Goal: Task Accomplishment & Management: Complete application form

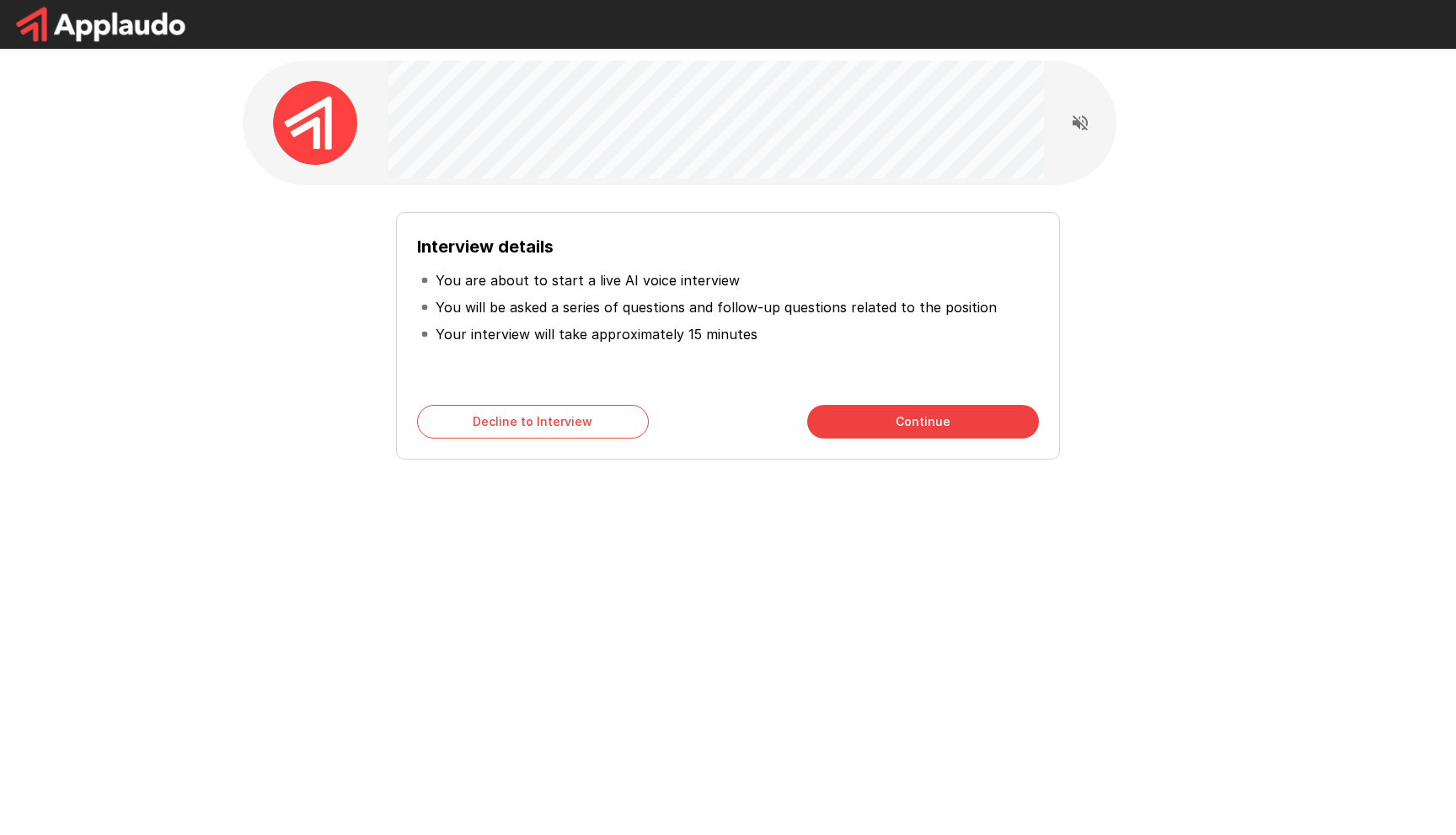
click at [856, 438] on button "Continue" at bounding box center [923, 421] width 232 height 33
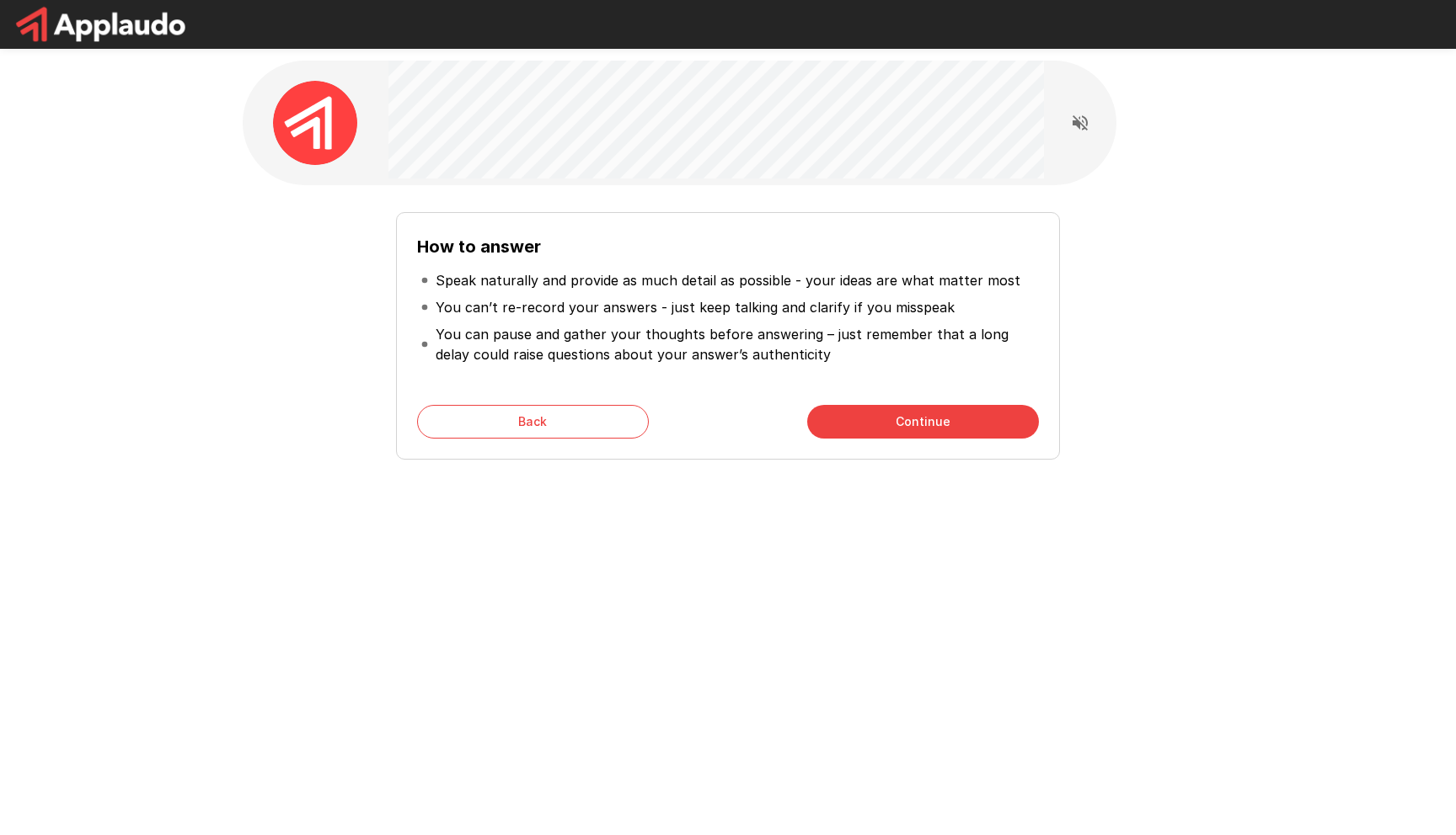
click at [822, 505] on div "How to answer Speak naturally and provide as much detail as possible - your ide…" at bounding box center [727, 300] width 1010 height 601
click at [676, 380] on div "How to answer Speak naturally and provide as much detail as possible - your ide…" at bounding box center [727, 309] width 621 height 152
click at [935, 429] on button "Continue" at bounding box center [923, 421] width 232 height 33
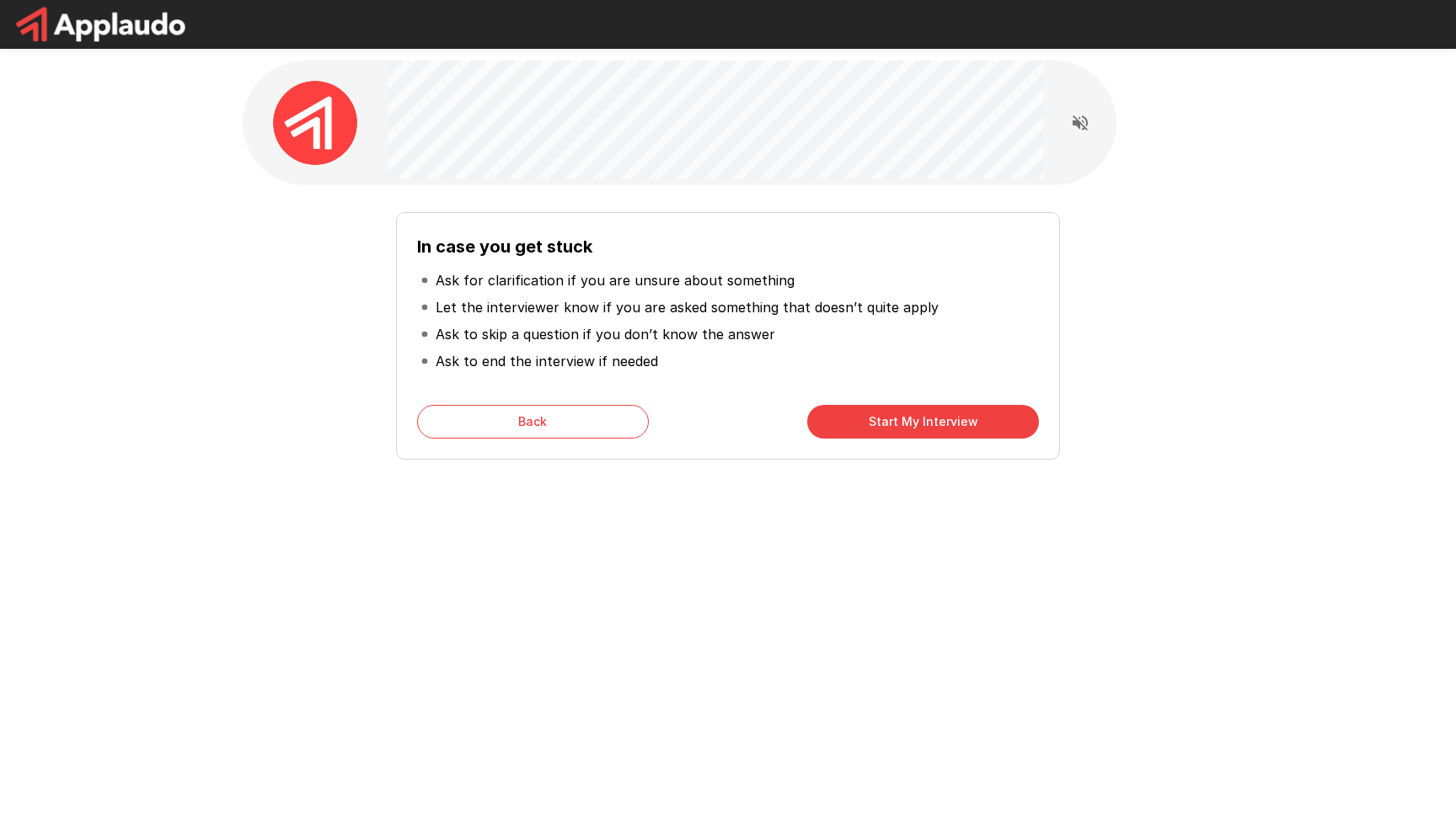
click at [935, 429] on button "Start My Interview" at bounding box center [923, 421] width 232 height 33
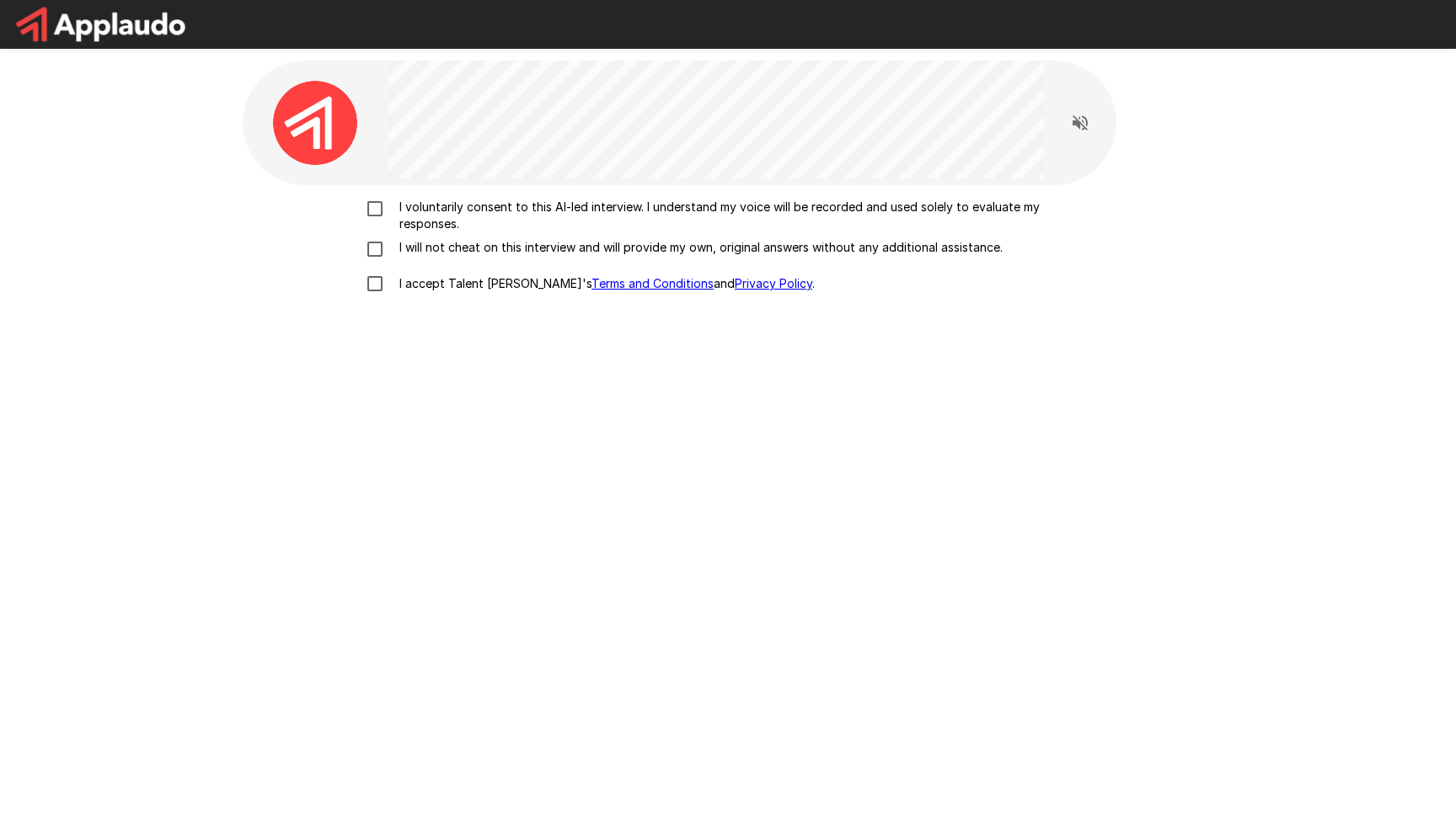
click at [497, 216] on p "I voluntarily consent to this AI-led interview. I understand my voice will be r…" at bounding box center [746, 216] width 706 height 33
click at [487, 235] on div "I voluntarily consent to this AI-led interview. I understand my voice will be r…" at bounding box center [727, 250] width 957 height 103
click at [479, 255] on p "I will not cheat on this interview and will provide my own, original answers wi…" at bounding box center [697, 247] width 609 height 17
click at [460, 278] on p "I accept Talent Llama's Terms and Conditions and Privacy Policy ." at bounding box center [604, 283] width 422 height 17
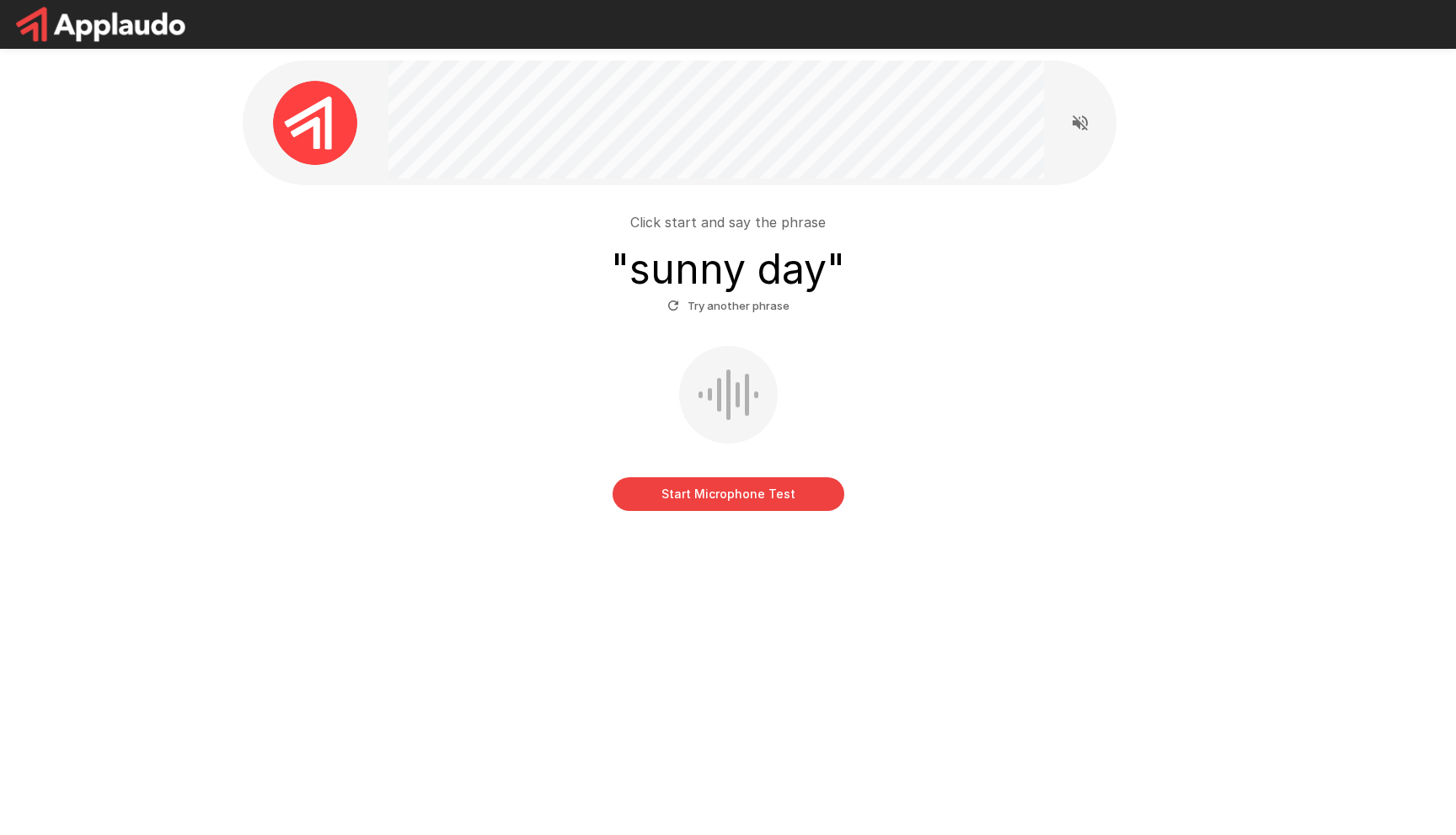
click at [786, 501] on button "Start Microphone Test" at bounding box center [728, 494] width 232 height 33
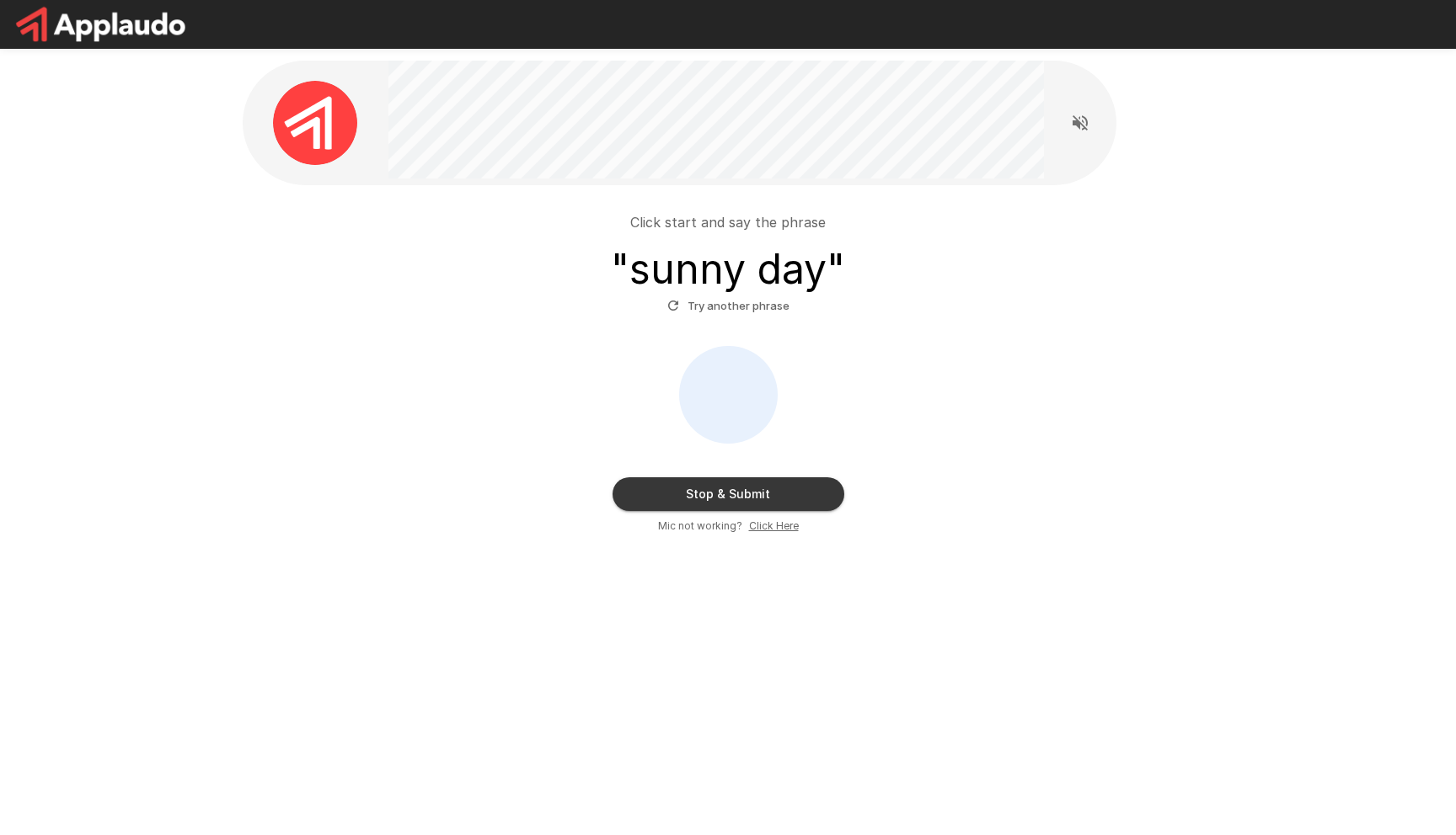
click at [778, 493] on button "Stop & Submit" at bounding box center [728, 494] width 232 height 33
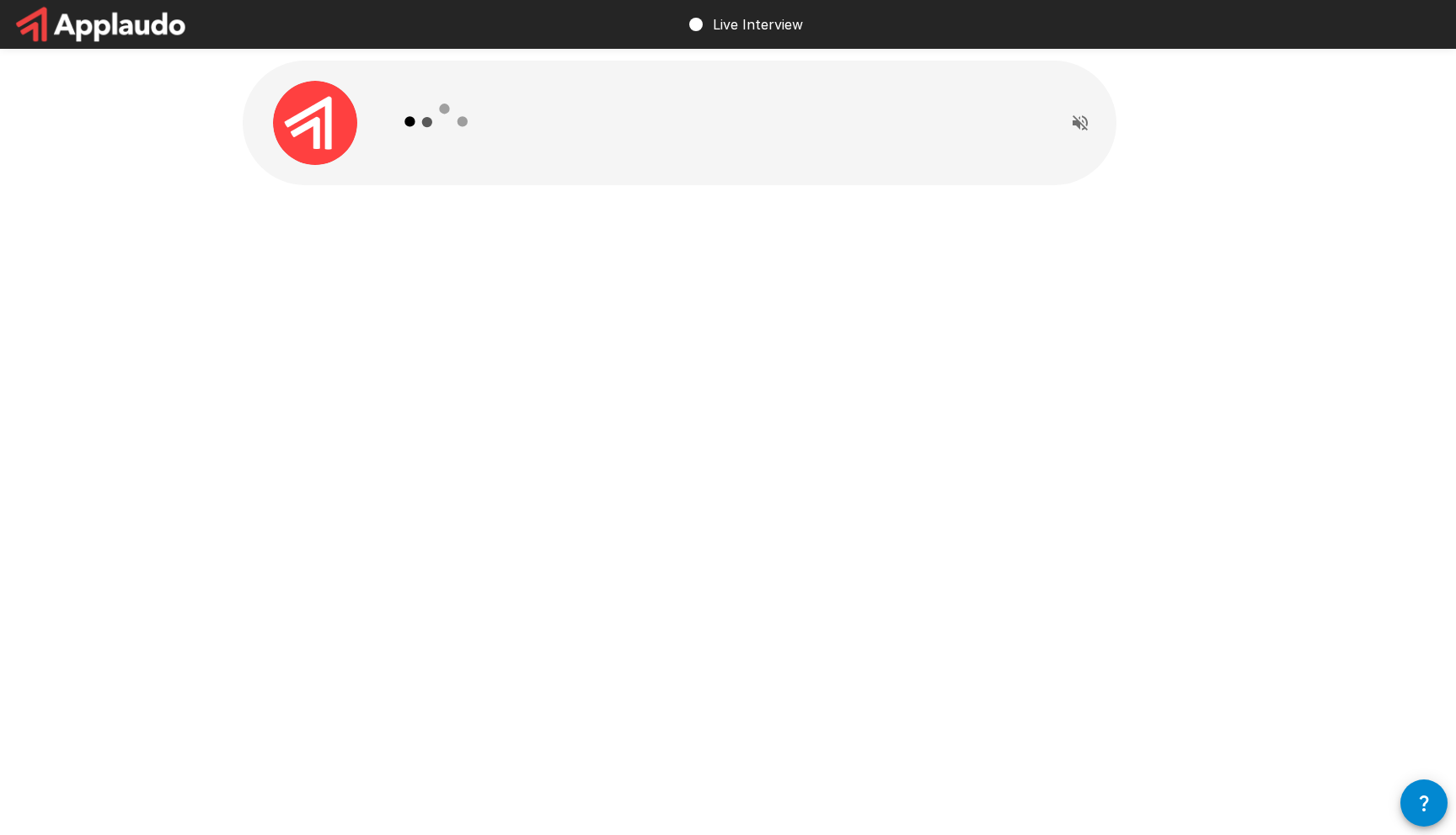
click at [763, 25] on p "Live Interview" at bounding box center [757, 24] width 90 height 20
click at [629, 264] on div at bounding box center [727, 160] width 1010 height 320
click at [458, 135] on icon at bounding box center [436, 121] width 97 height 97
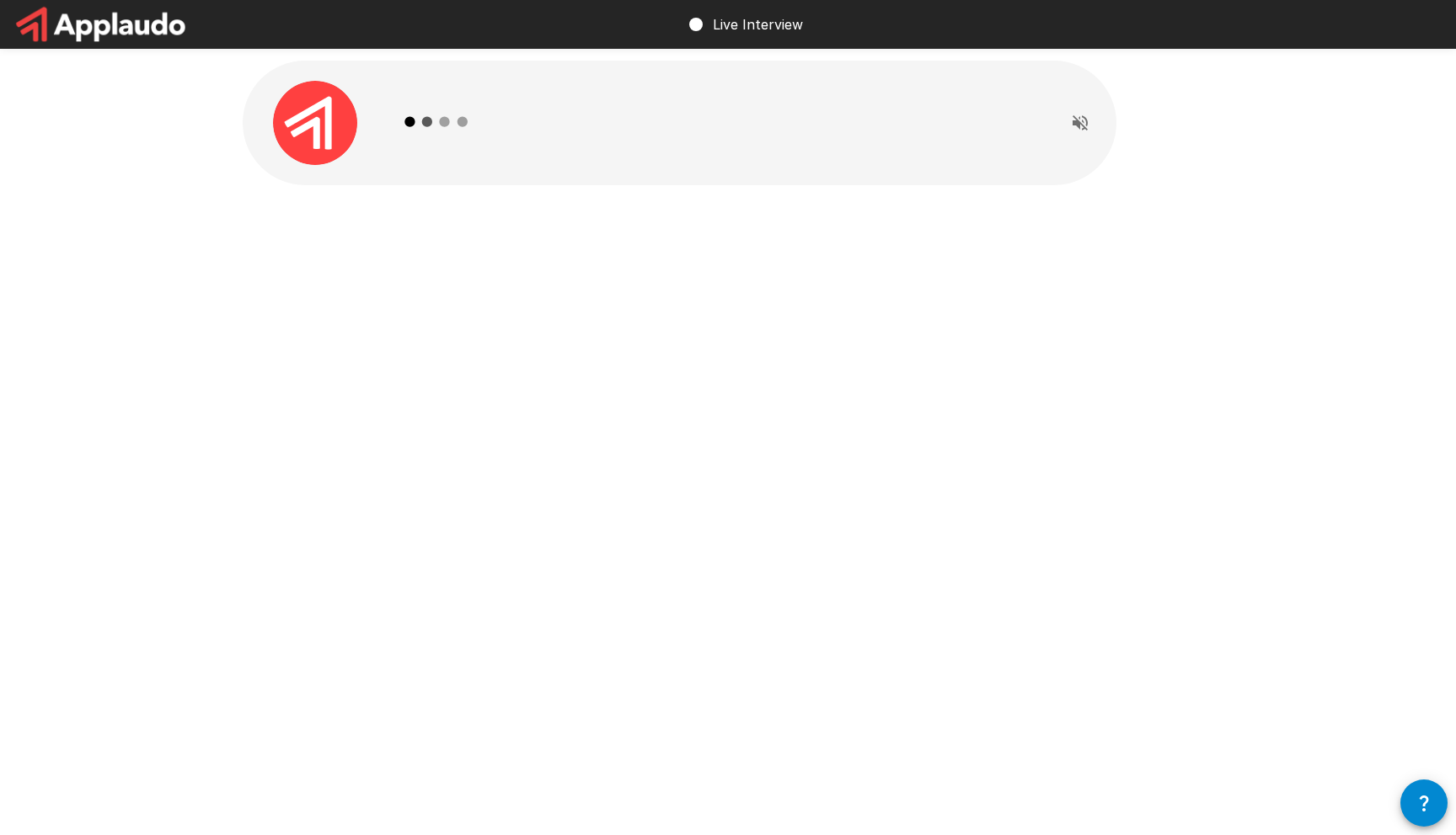
click at [458, 135] on icon at bounding box center [436, 121] width 97 height 97
click at [1076, 132] on icon "Read questions aloud" at bounding box center [1080, 123] width 20 height 20
click at [952, 354] on div "Live Interview" at bounding box center [728, 418] width 1456 height 835
click at [413, 120] on icon at bounding box center [408, 120] width 8 height 8
click at [260, 116] on div at bounding box center [315, 122] width 145 height 84
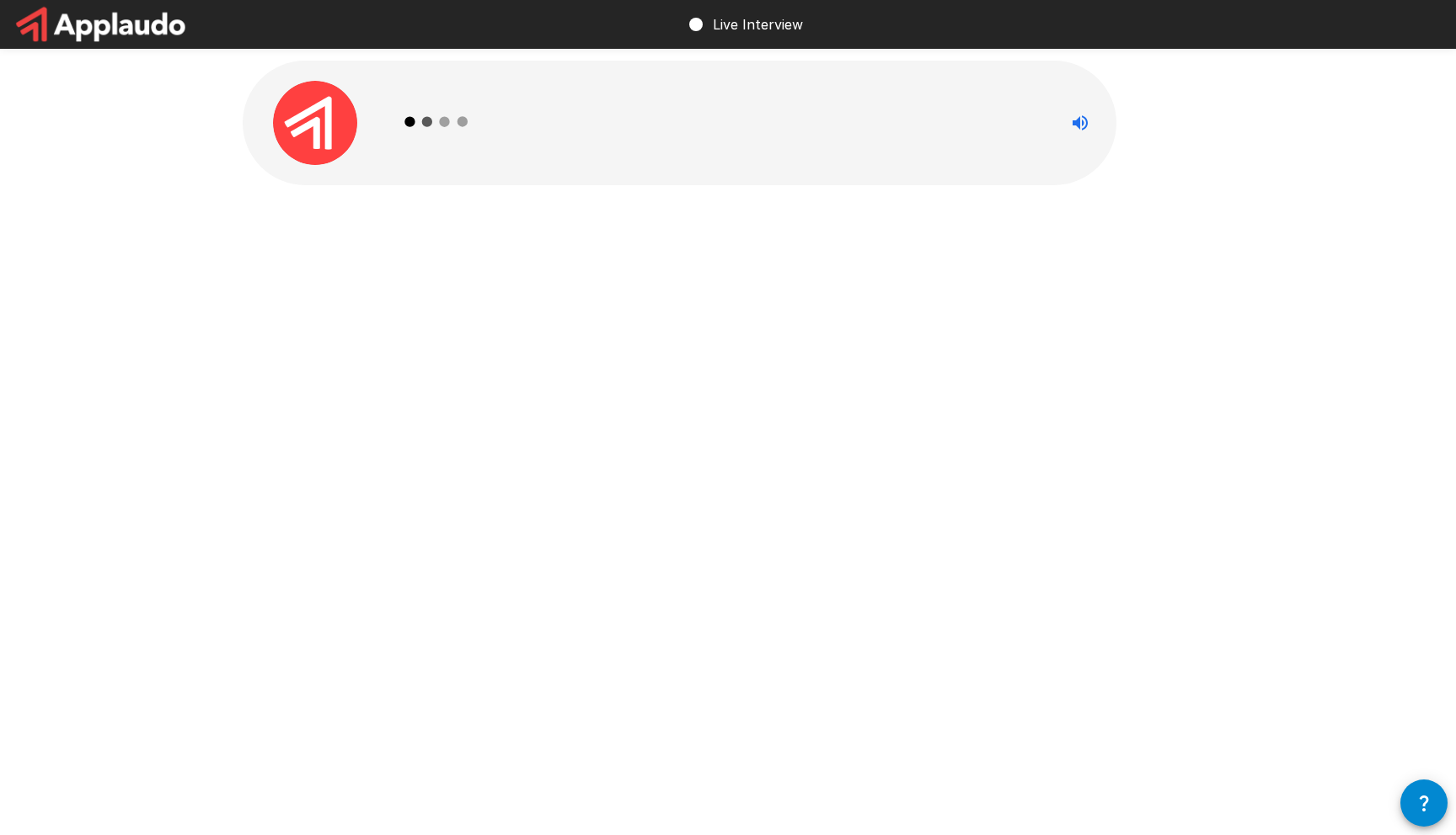
click at [437, 131] on icon at bounding box center [436, 121] width 97 height 97
click at [327, 157] on img at bounding box center [315, 122] width 84 height 84
click at [334, 221] on div at bounding box center [727, 160] width 1010 height 320
click at [688, 20] on icon at bounding box center [696, 24] width 20 height 20
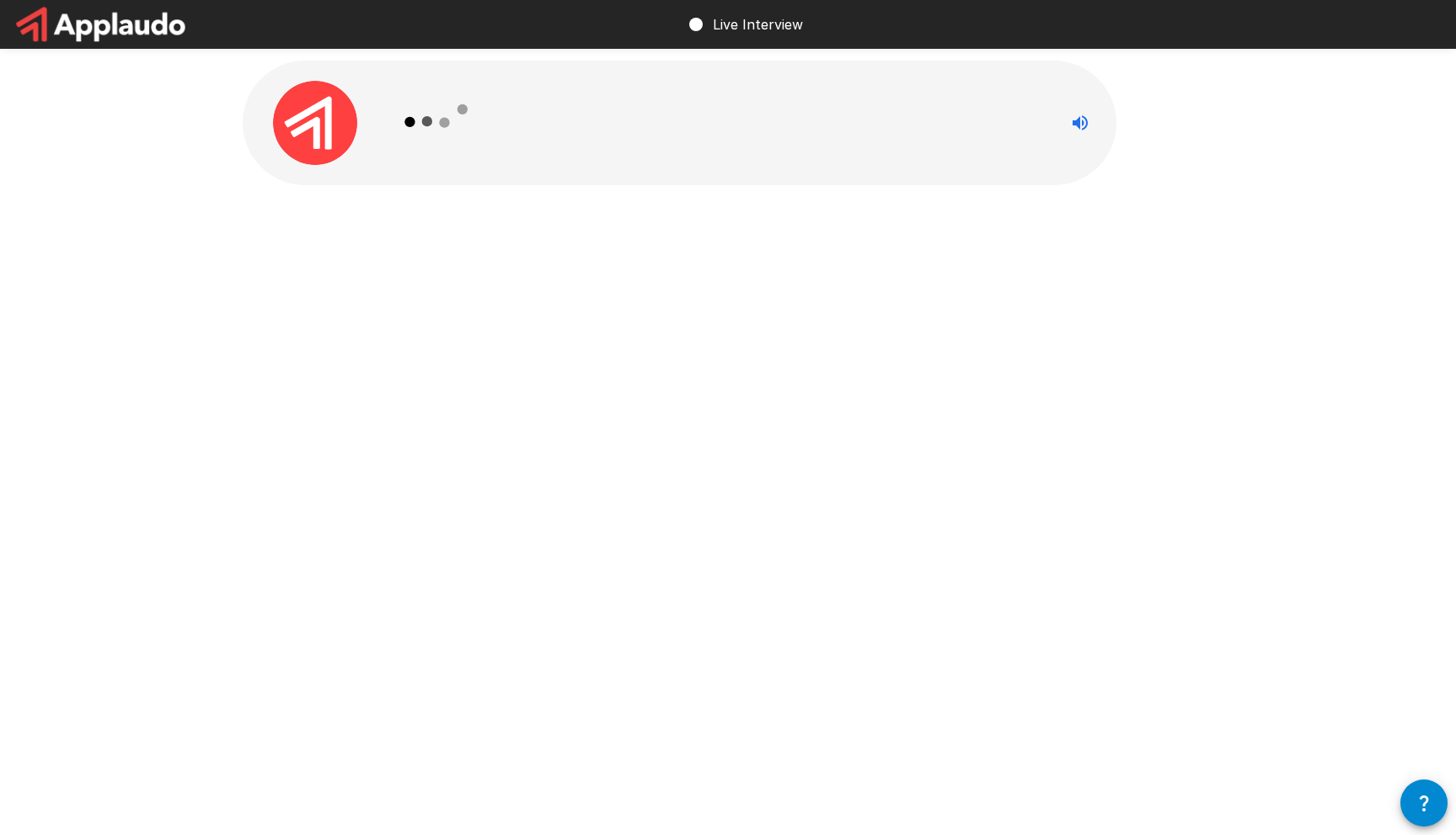
click at [338, 144] on img at bounding box center [315, 122] width 84 height 84
click at [464, 144] on icon at bounding box center [436, 121] width 97 height 97
click at [1111, 125] on div at bounding box center [1079, 122] width 72 height 84
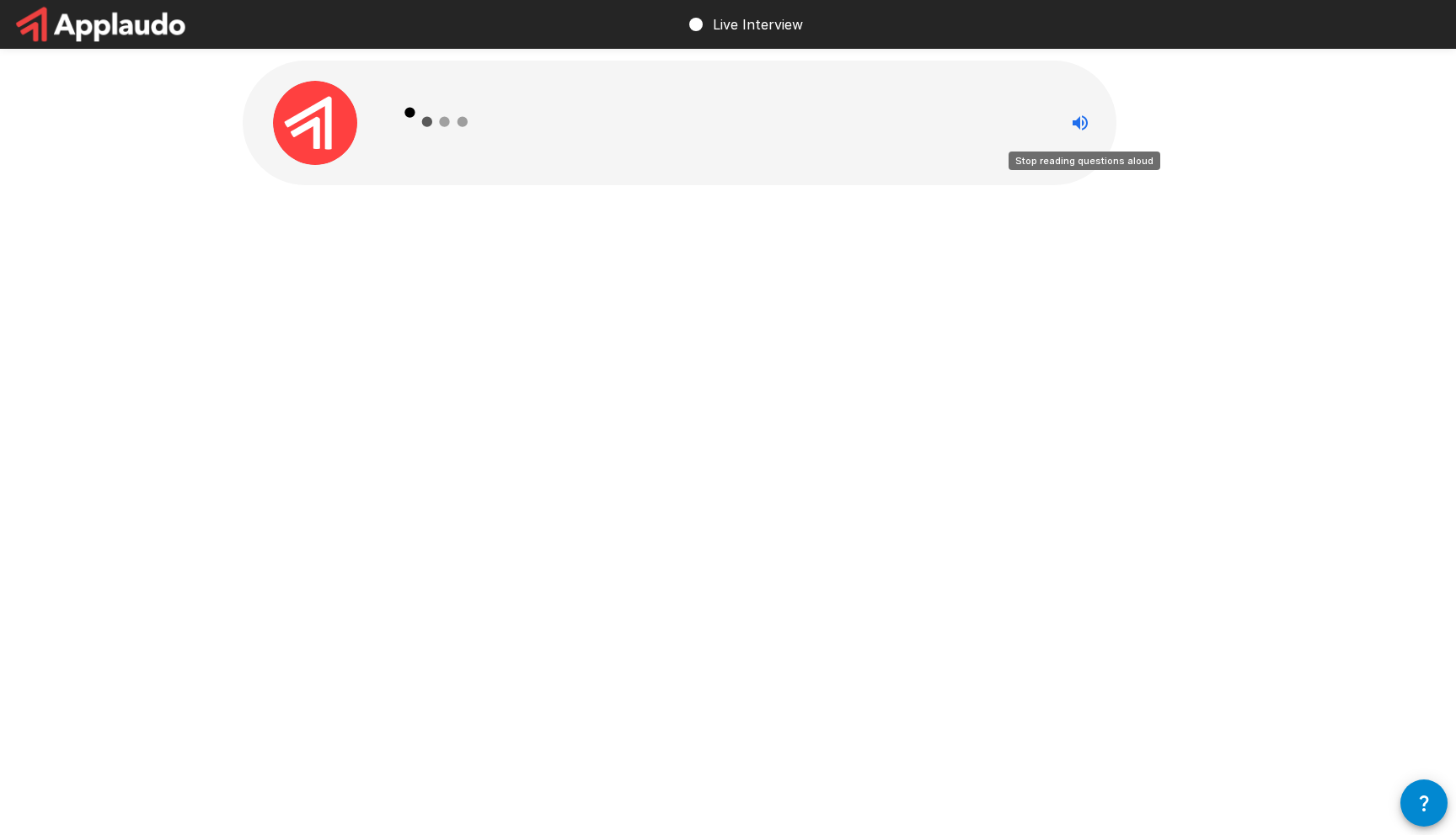
click at [1089, 122] on icon "Stop reading questions aloud" at bounding box center [1080, 123] width 20 height 20
click at [1089, 122] on icon "Read questions aloud" at bounding box center [1080, 123] width 20 height 20
click at [333, 143] on img at bounding box center [315, 122] width 84 height 84
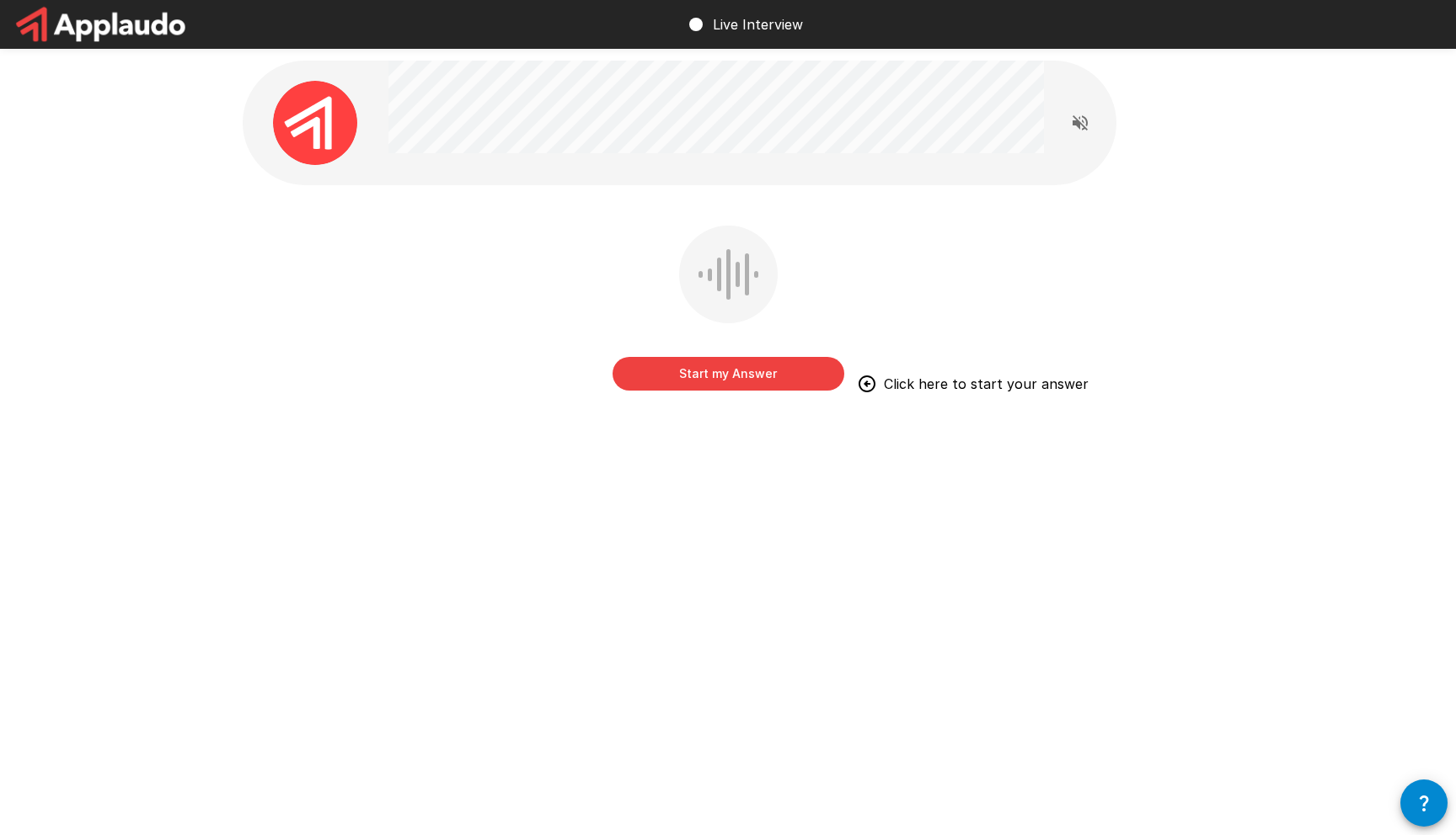
click at [741, 394] on div "Start my Answer Click here to start your answer" at bounding box center [728, 312] width 232 height 172
click at [729, 372] on button "Start my Answer" at bounding box center [728, 374] width 232 height 33
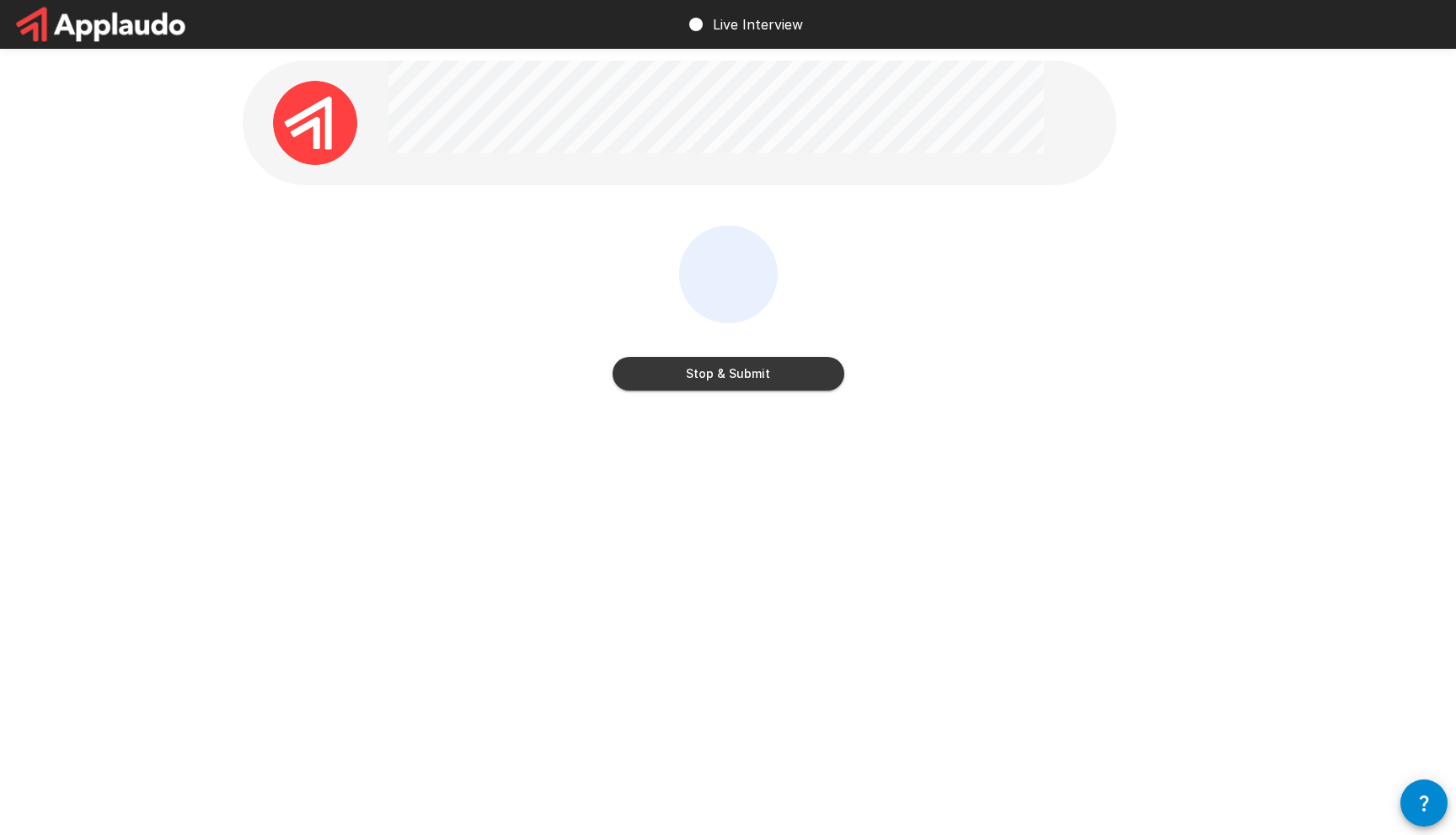
click at [691, 387] on button "Stop & Submit" at bounding box center [728, 374] width 232 height 33
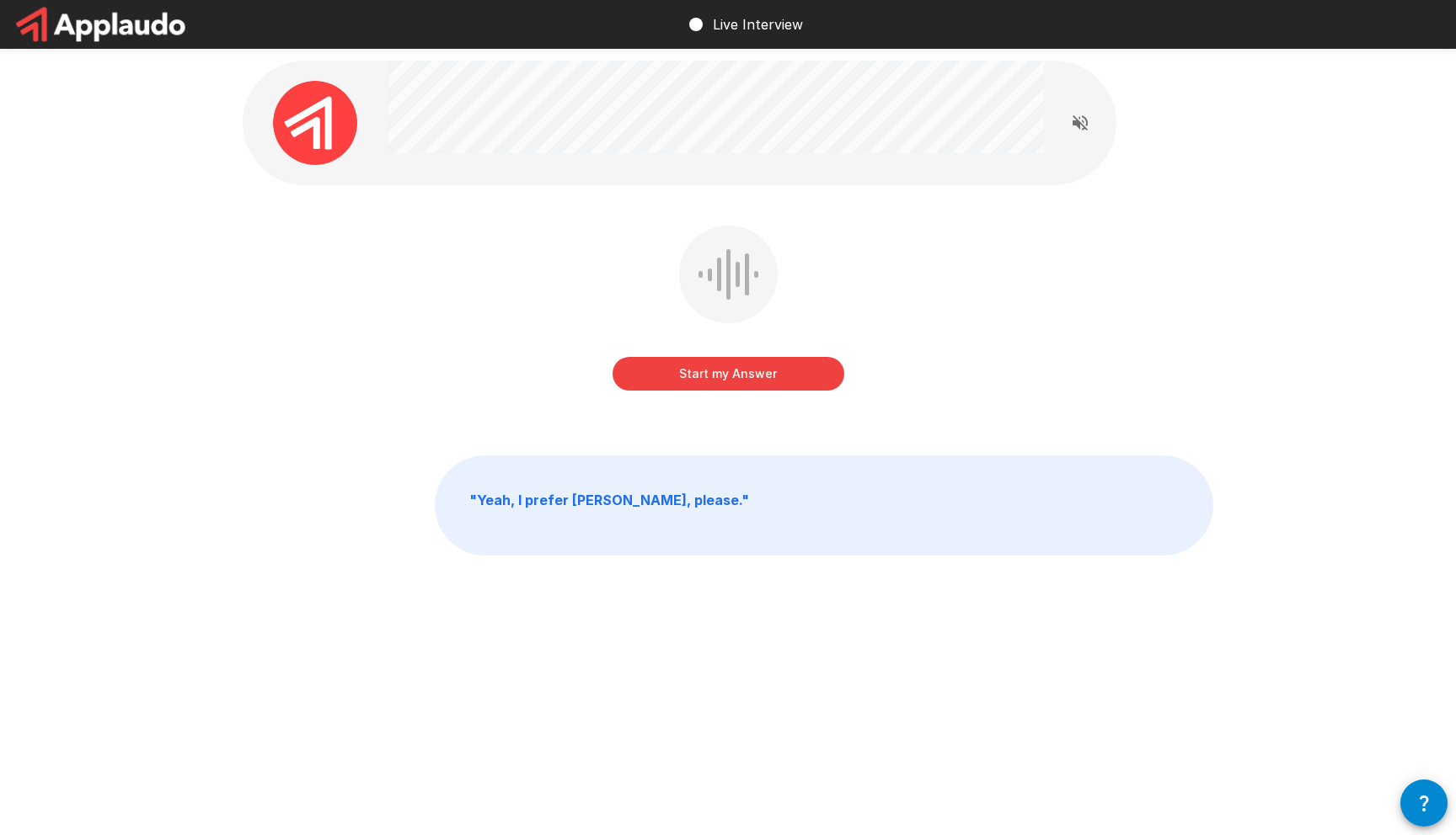
click at [681, 384] on button "Start my Answer" at bounding box center [728, 374] width 232 height 33
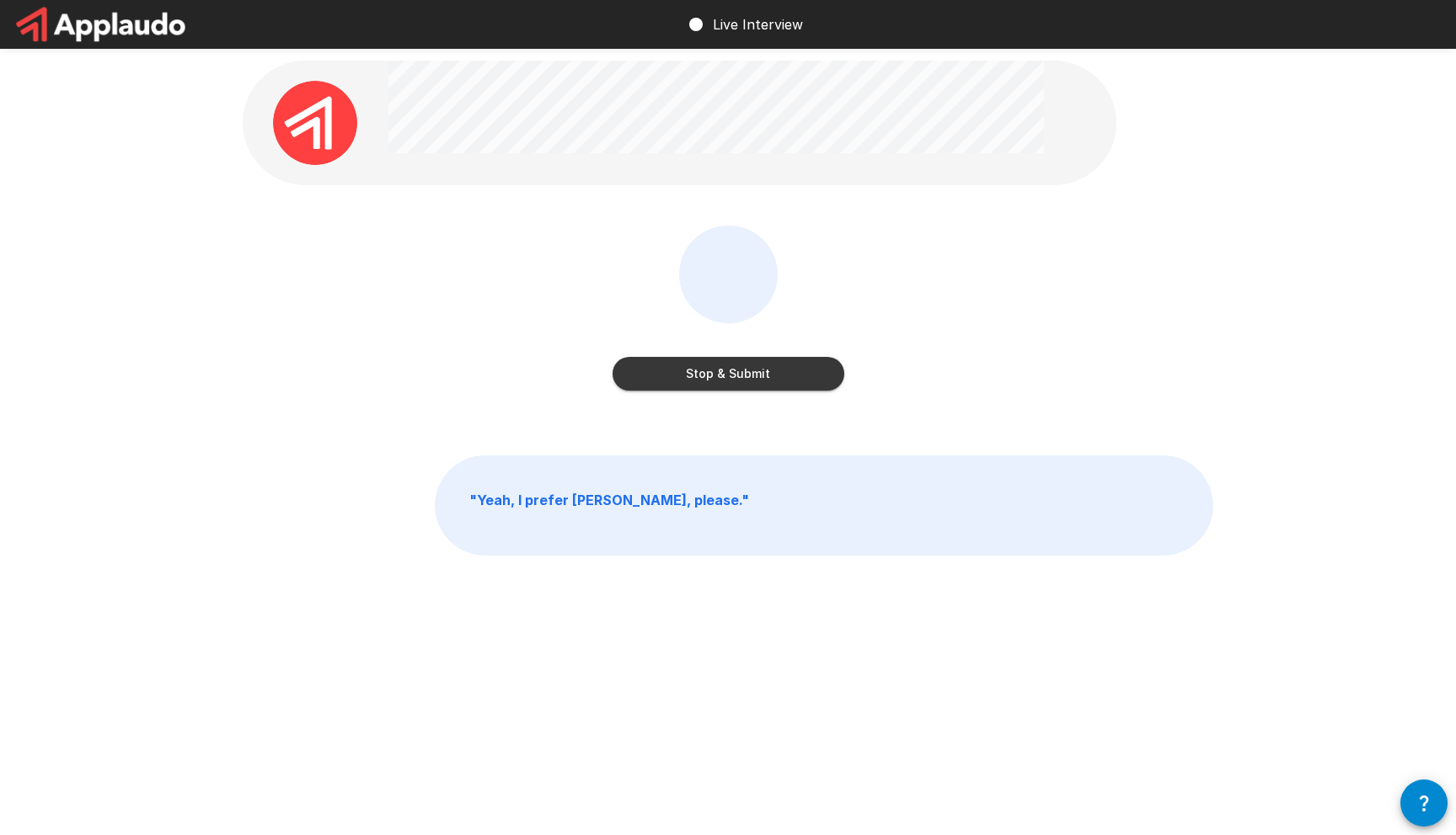
click at [655, 383] on button "Stop & Submit" at bounding box center [728, 374] width 232 height 33
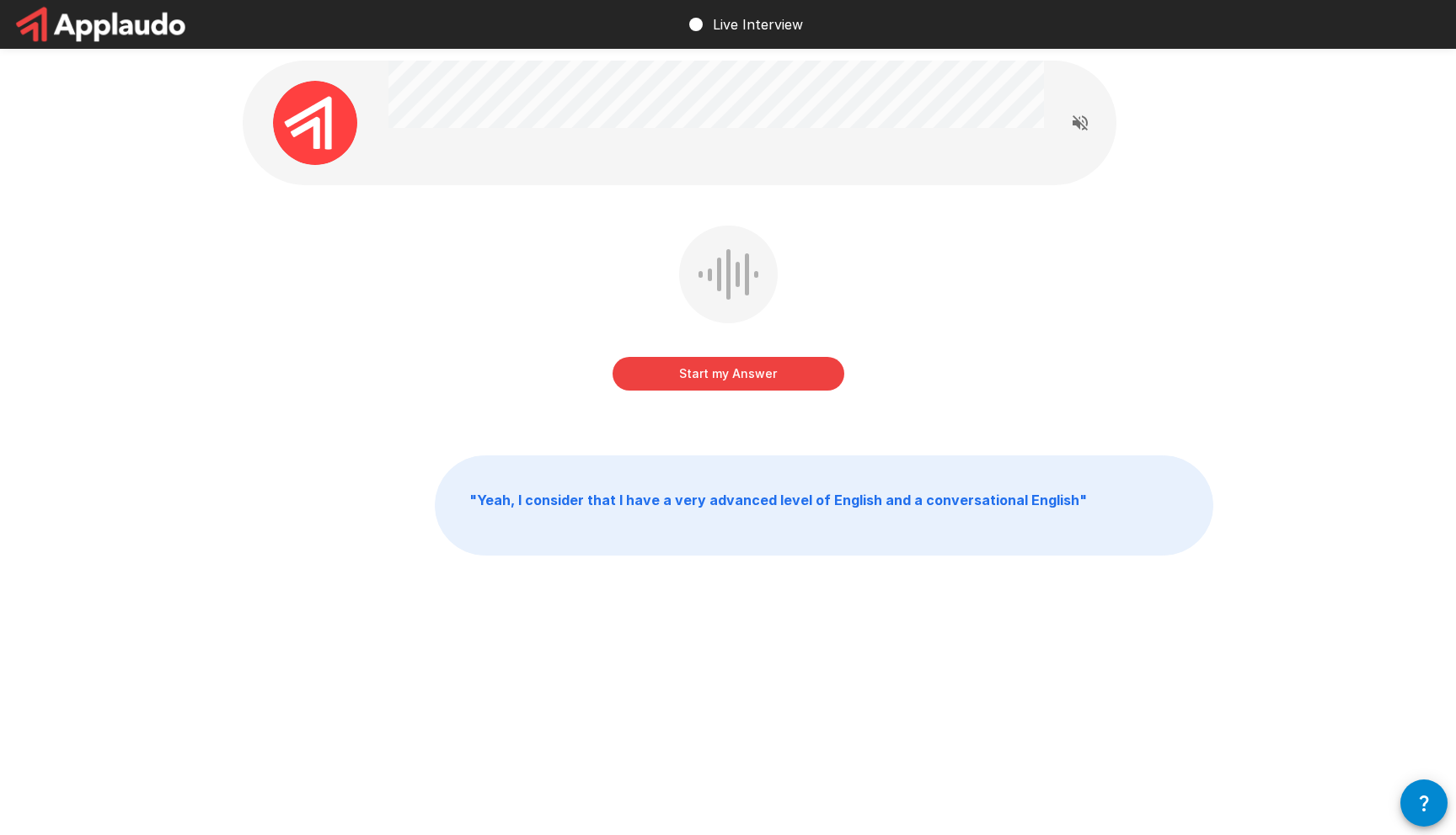
click at [674, 370] on button "Start my Answer" at bounding box center [728, 374] width 232 height 33
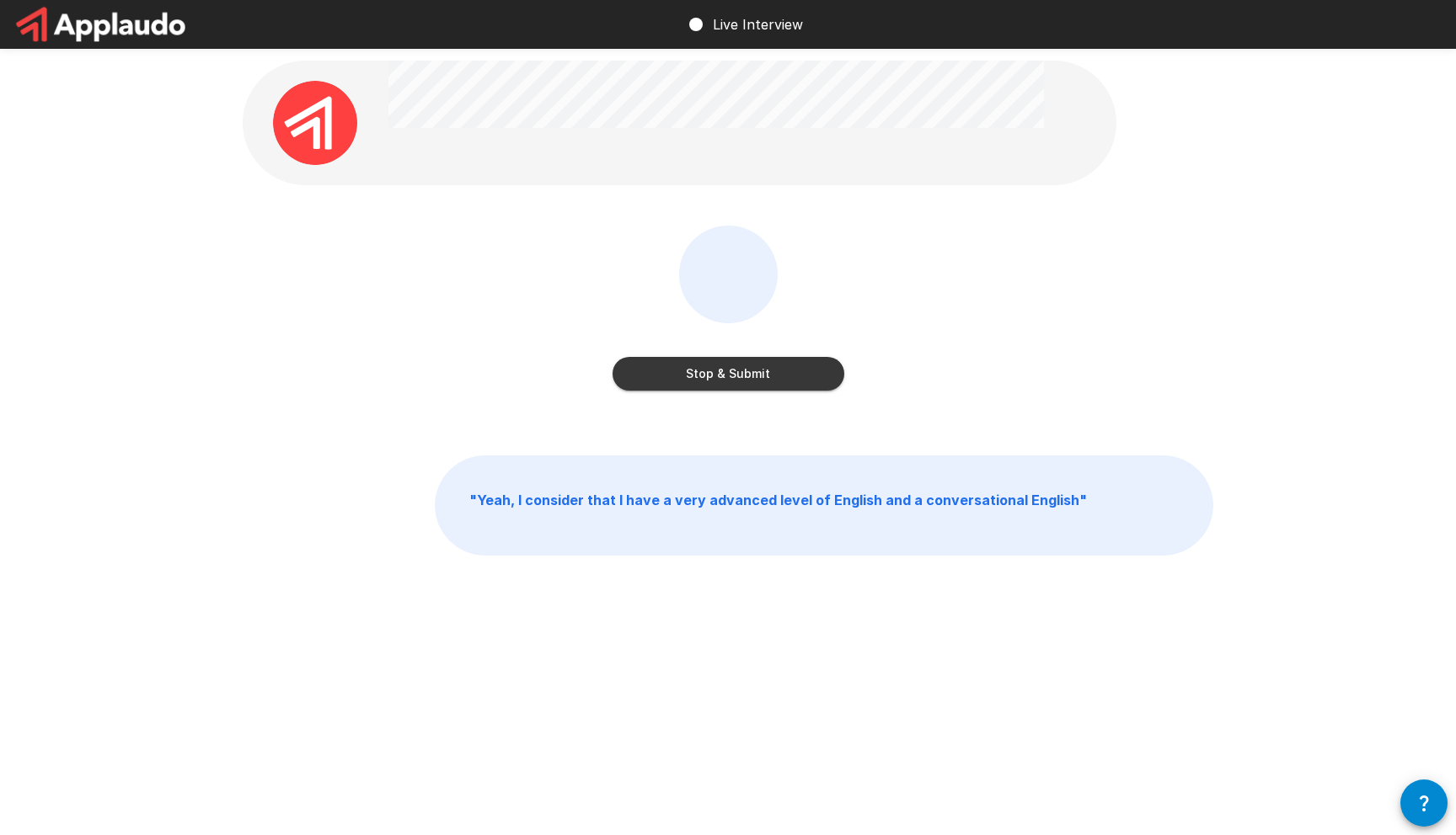
click at [691, 368] on button "Stop & Submit" at bounding box center [728, 374] width 232 height 33
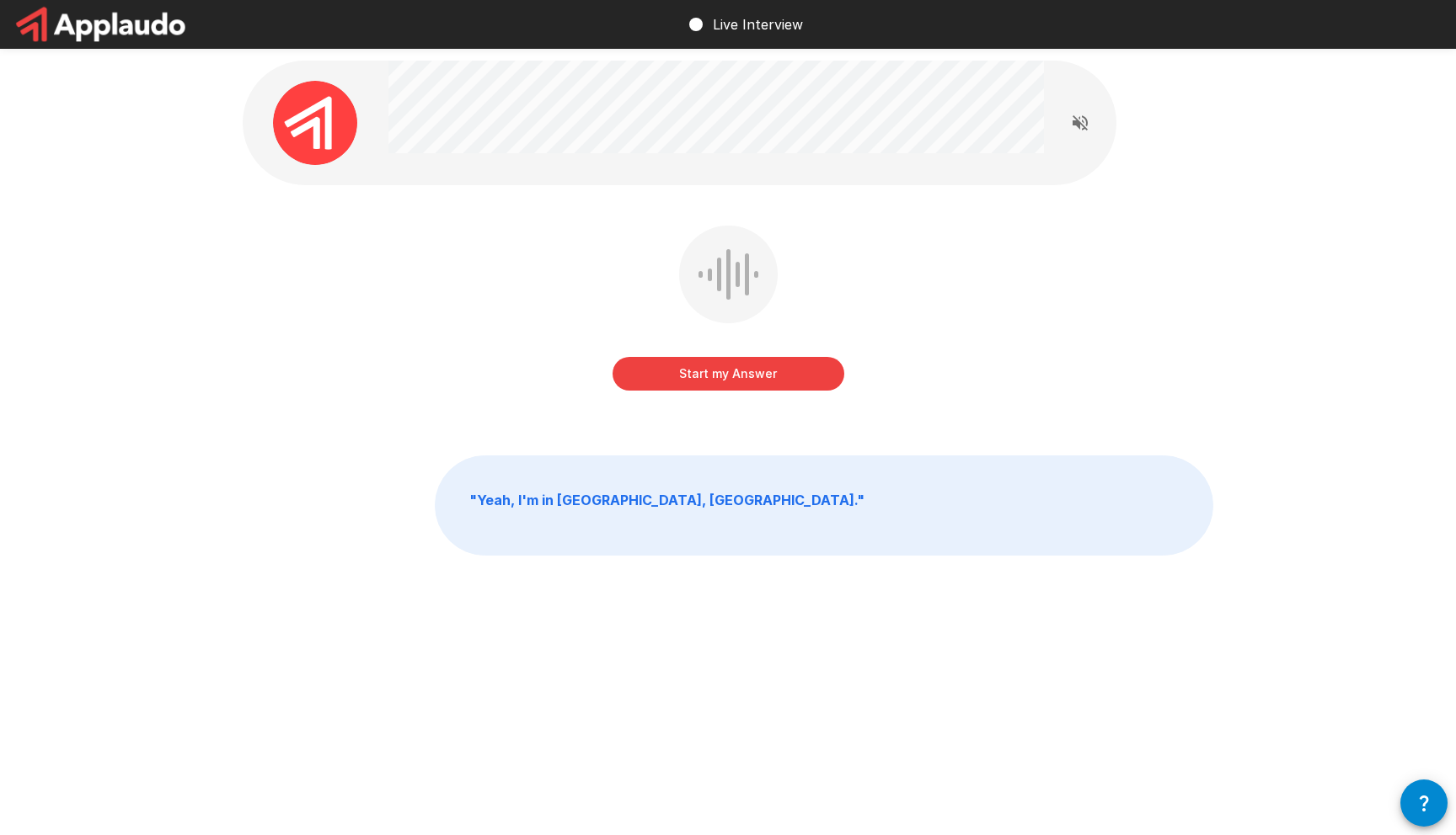
click at [664, 361] on button "Start my Answer" at bounding box center [728, 374] width 232 height 33
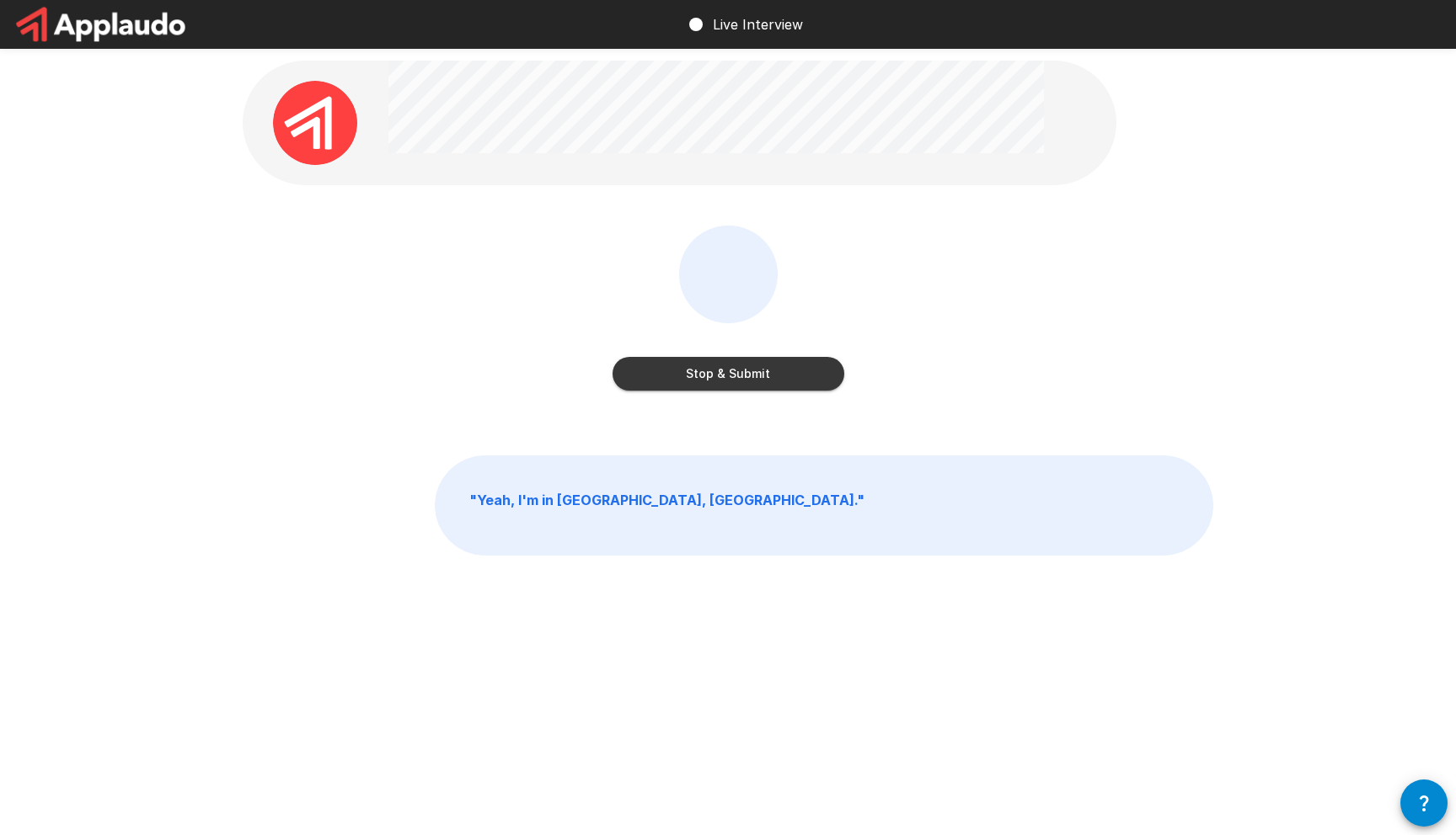
click at [659, 371] on button "Stop & Submit" at bounding box center [728, 374] width 232 height 33
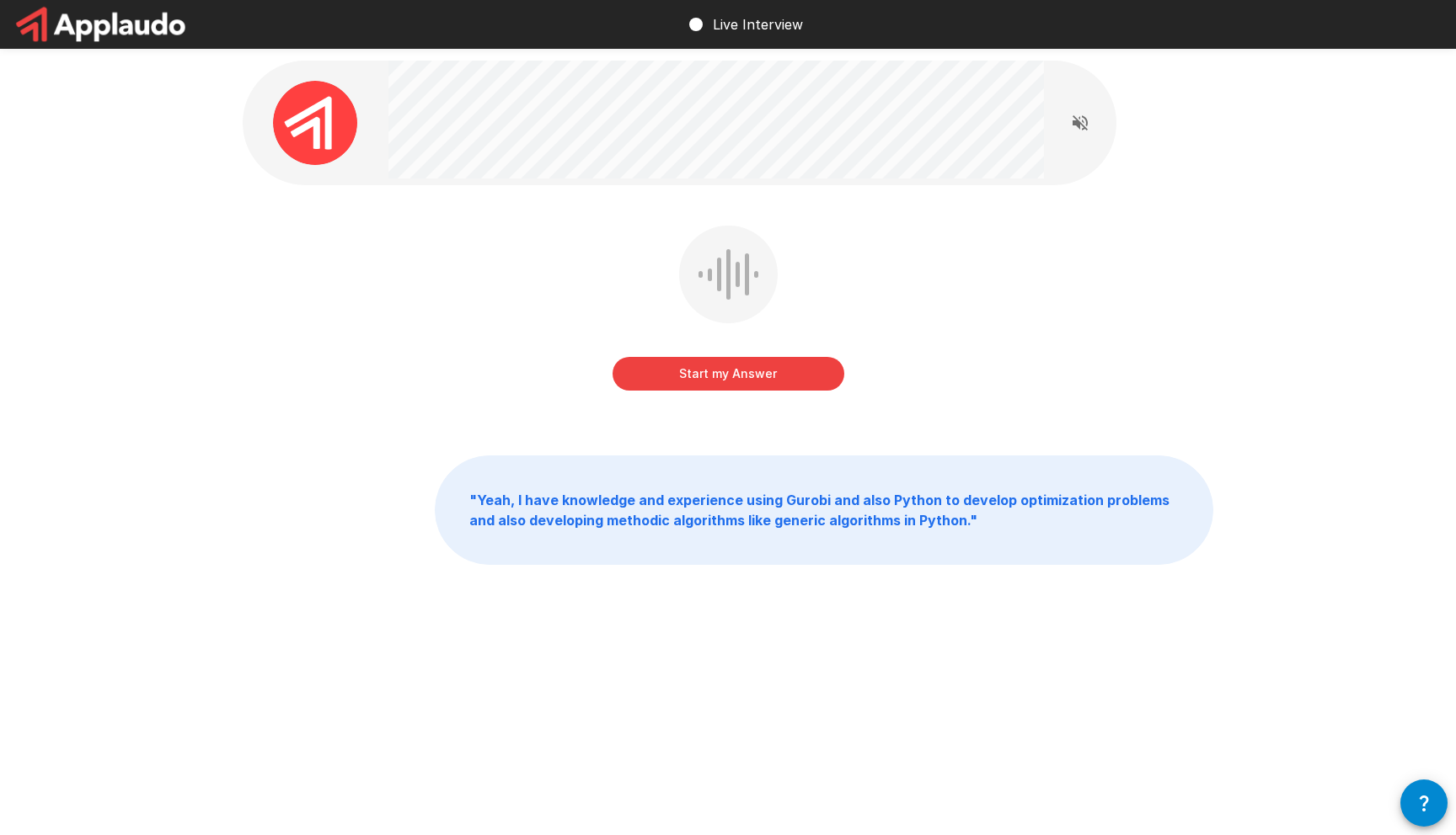
click at [695, 380] on button "Start my Answer" at bounding box center [728, 374] width 232 height 33
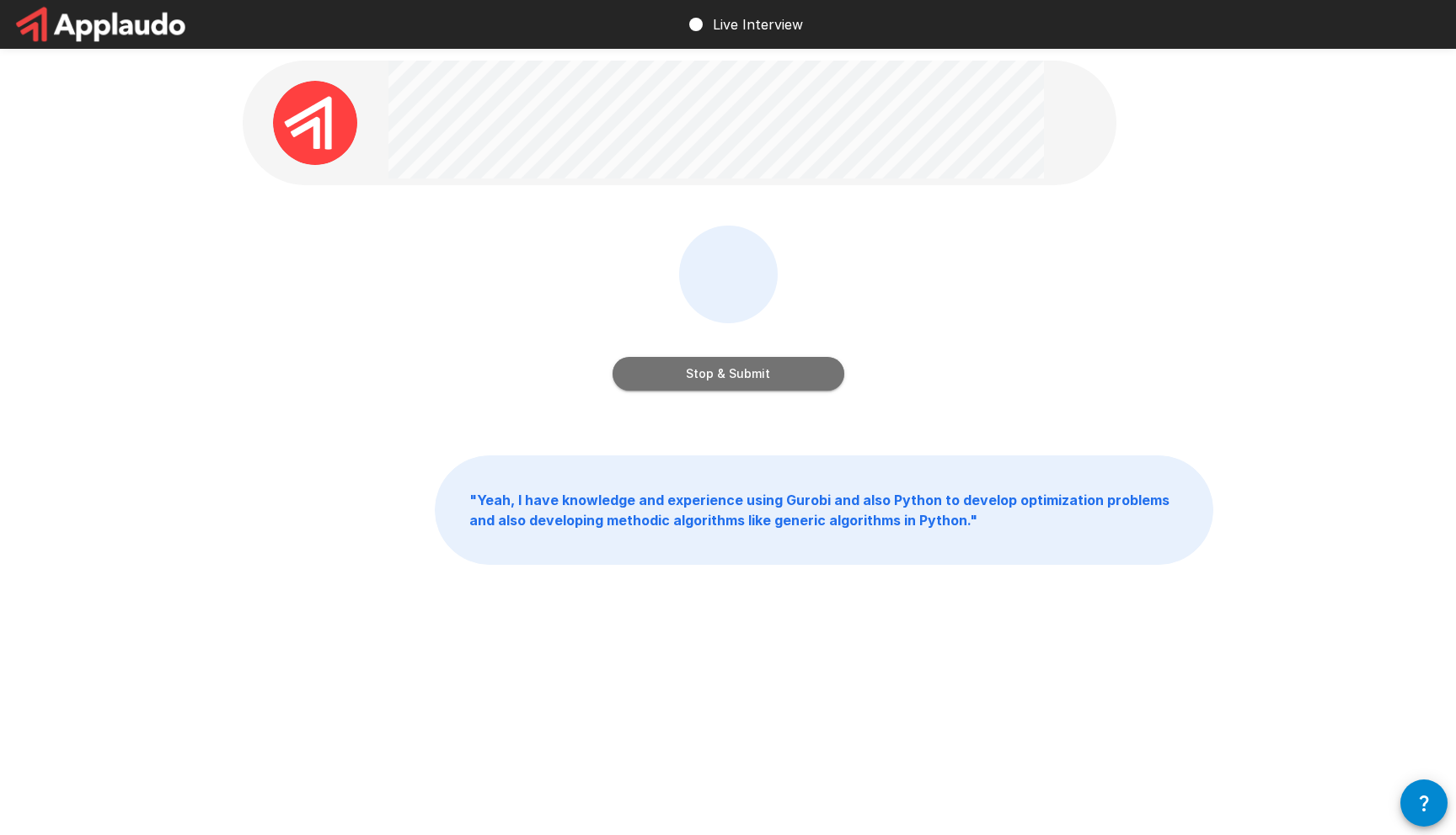
click at [636, 367] on button "Stop & Submit" at bounding box center [728, 374] width 232 height 33
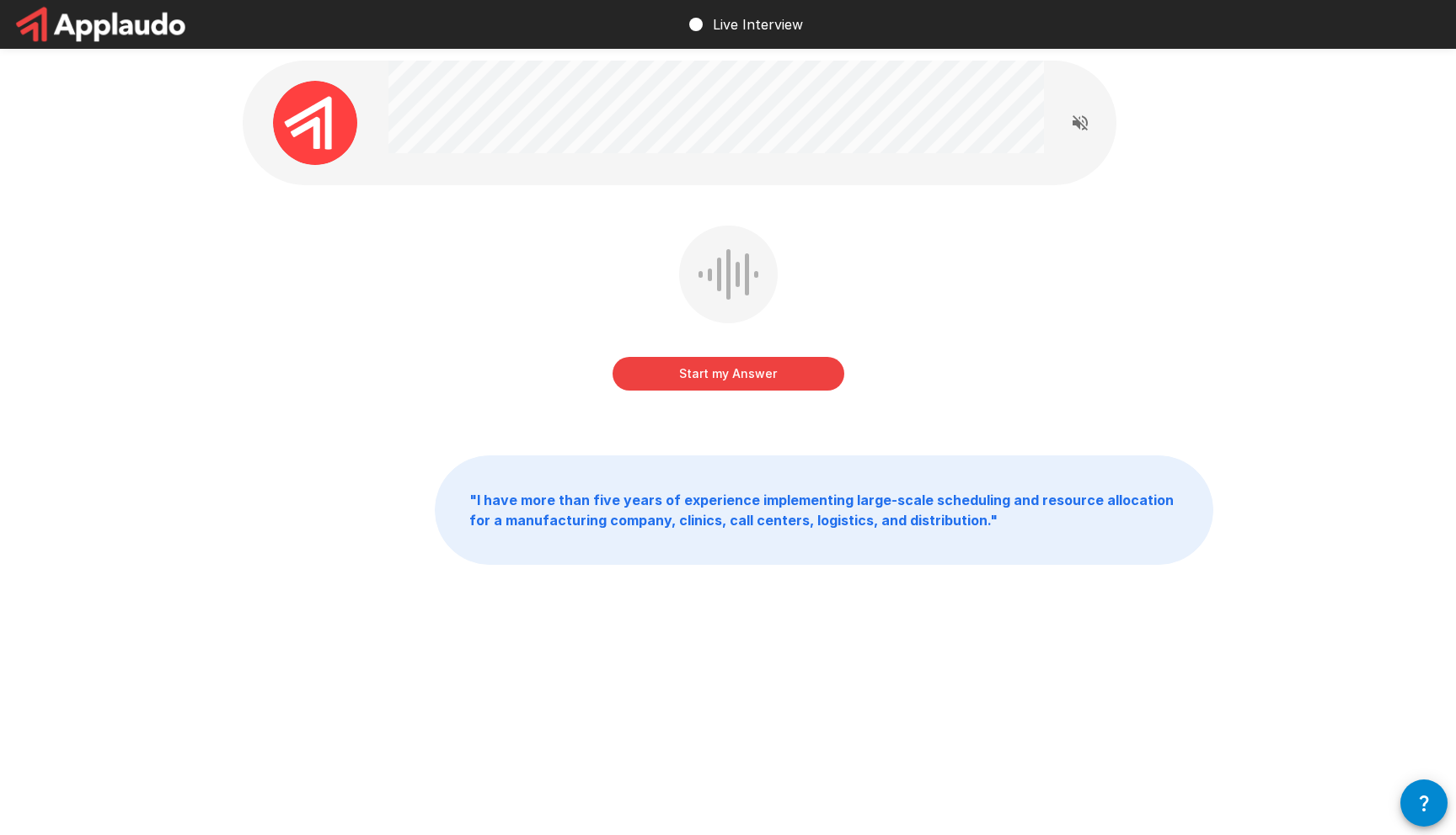
click at [684, 386] on button "Start my Answer" at bounding box center [728, 374] width 232 height 33
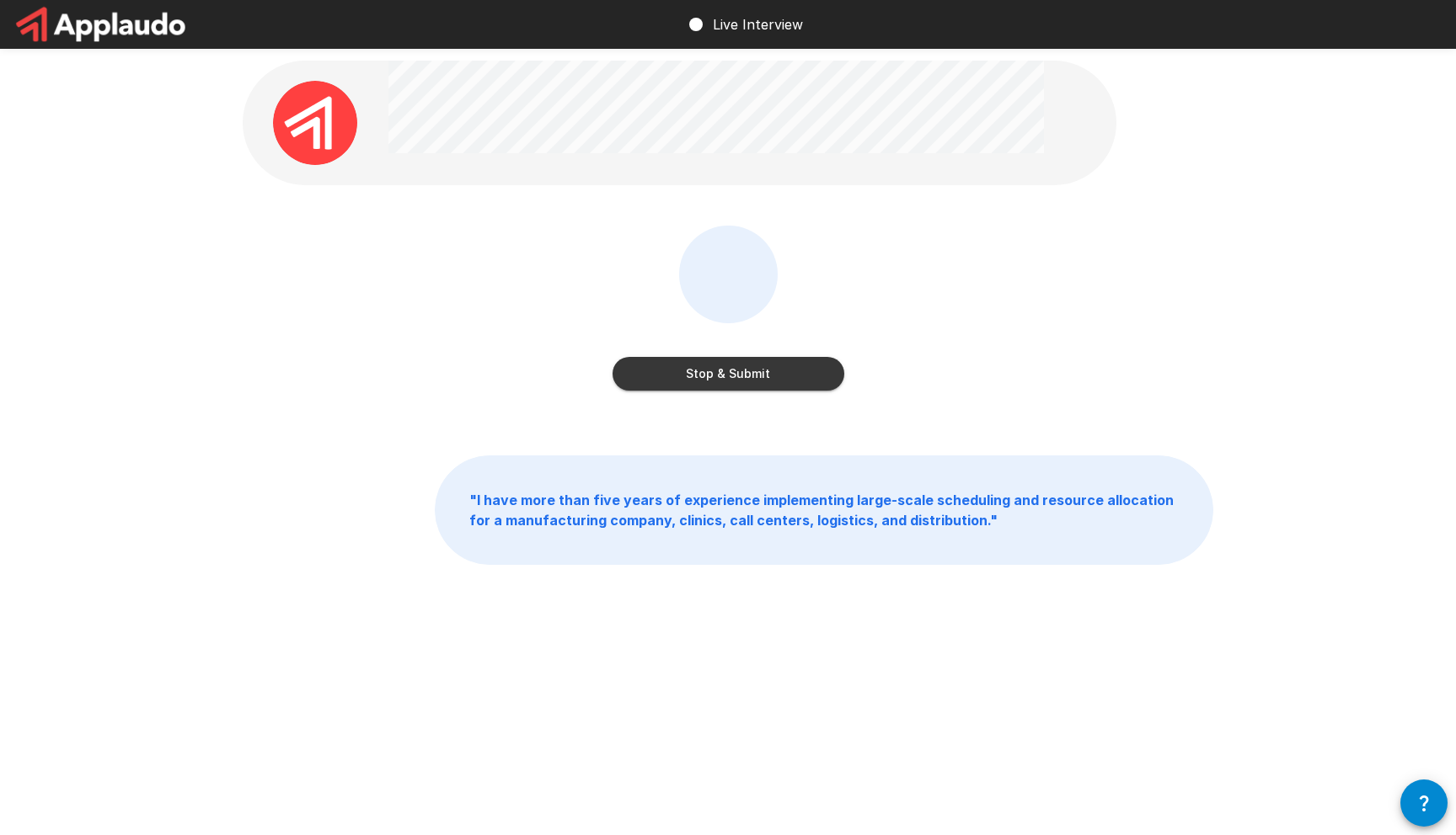
click at [647, 361] on button "Stop & Submit" at bounding box center [728, 374] width 232 height 33
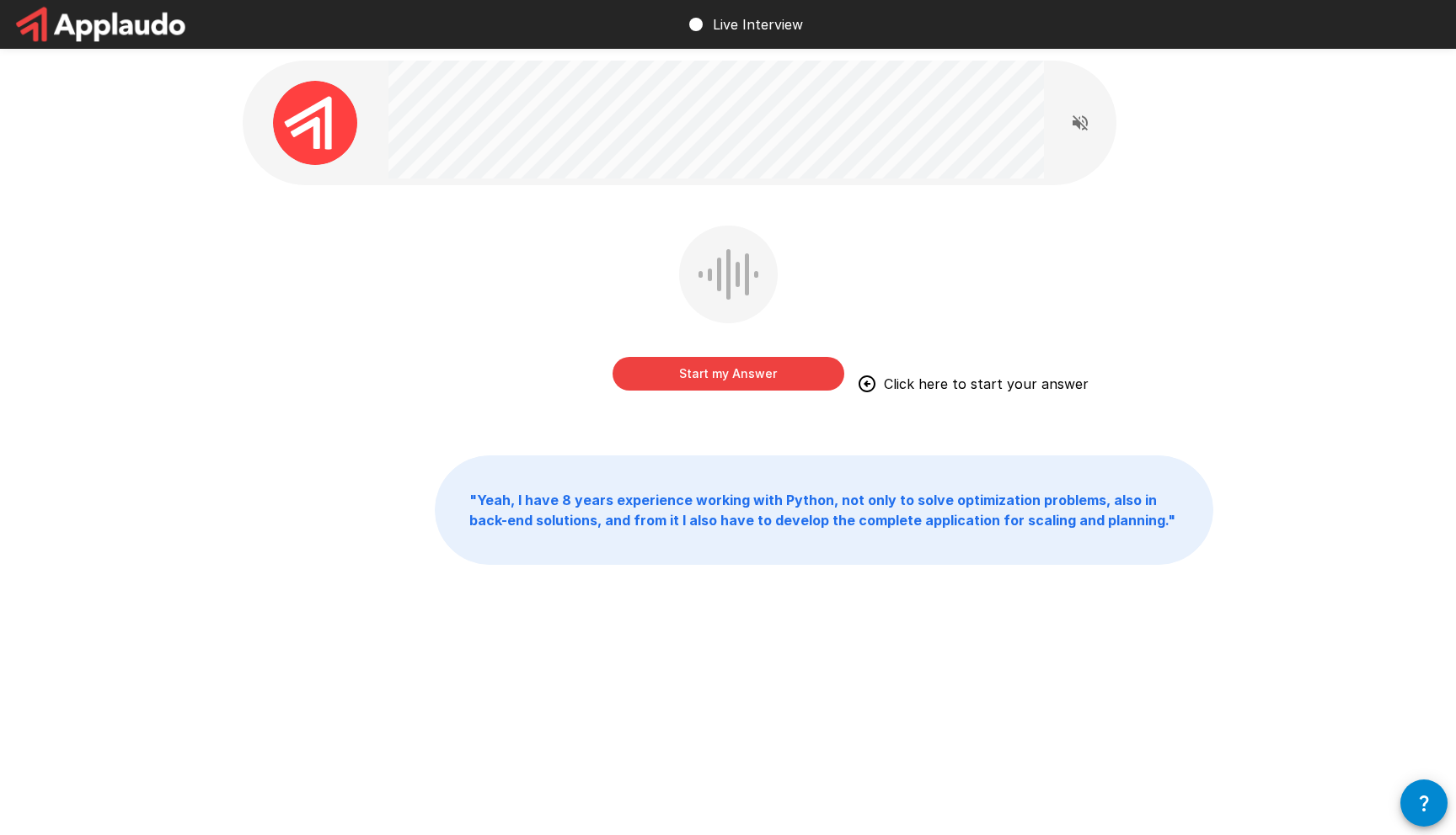
click at [645, 372] on button "Start my Answer" at bounding box center [728, 374] width 232 height 33
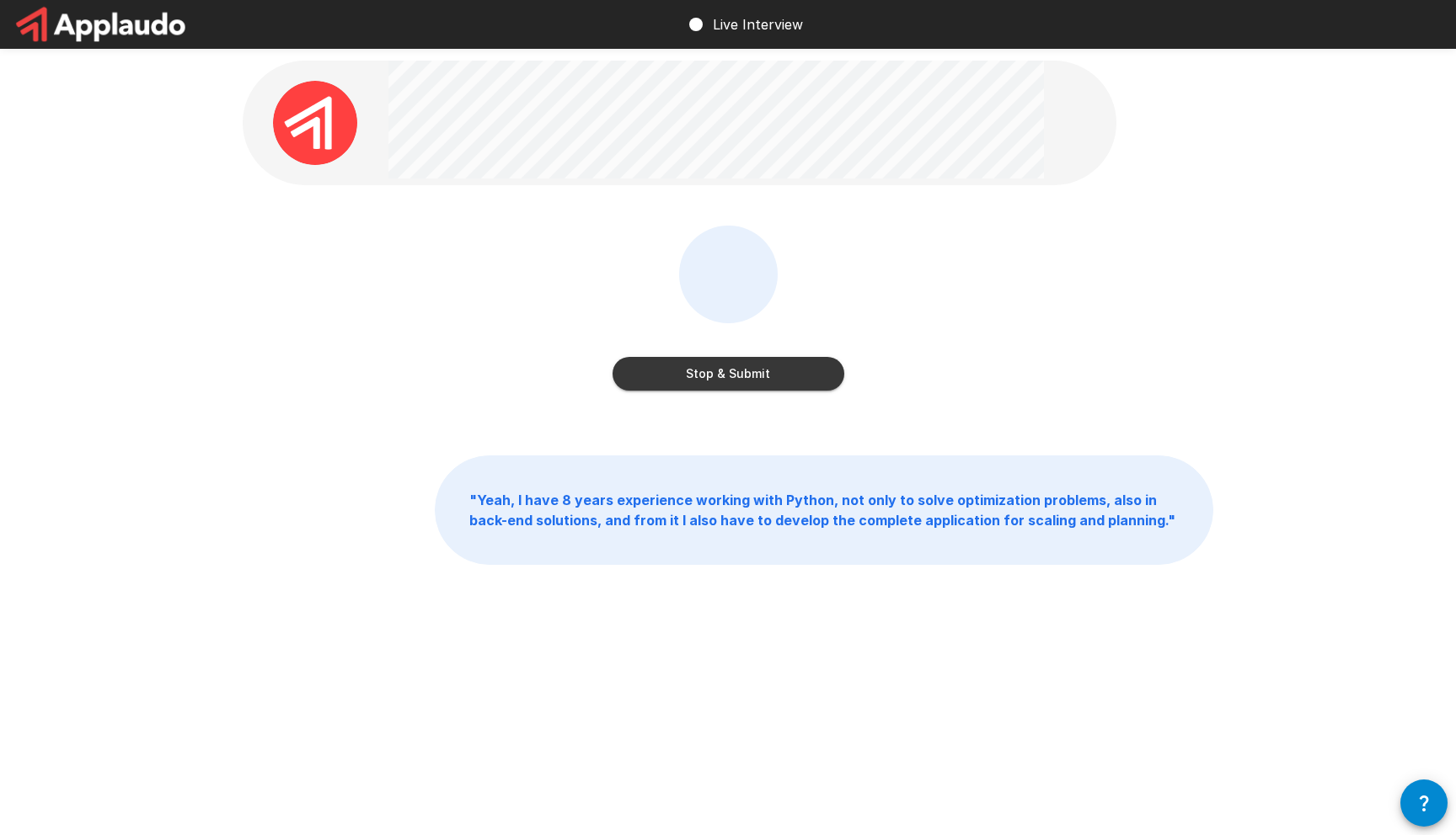
click at [635, 362] on button "Stop & Submit" at bounding box center [728, 374] width 232 height 33
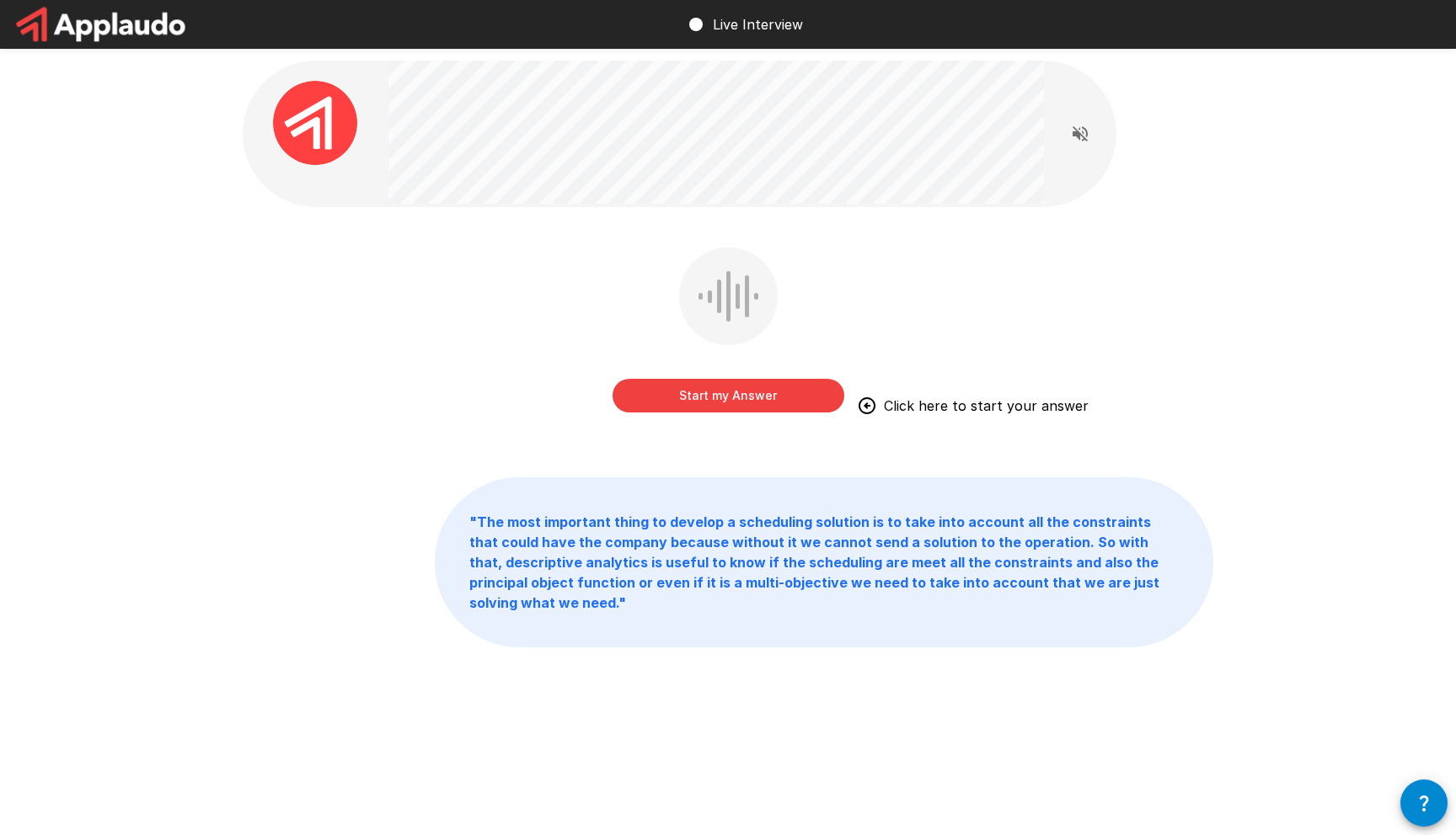
click at [727, 393] on button "Start my Answer" at bounding box center [728, 395] width 232 height 33
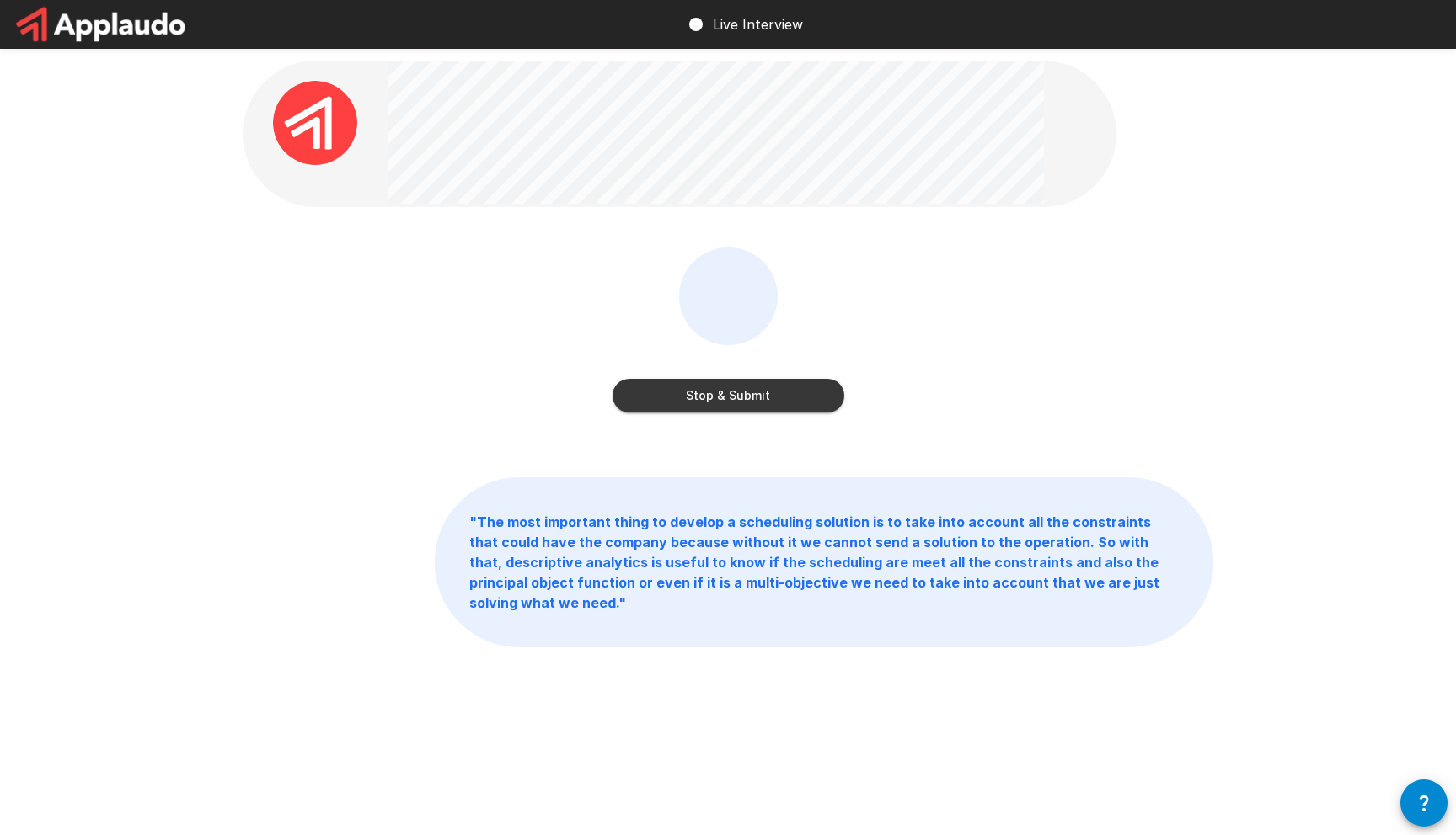
click at [650, 404] on button "Stop & Submit" at bounding box center [728, 395] width 232 height 33
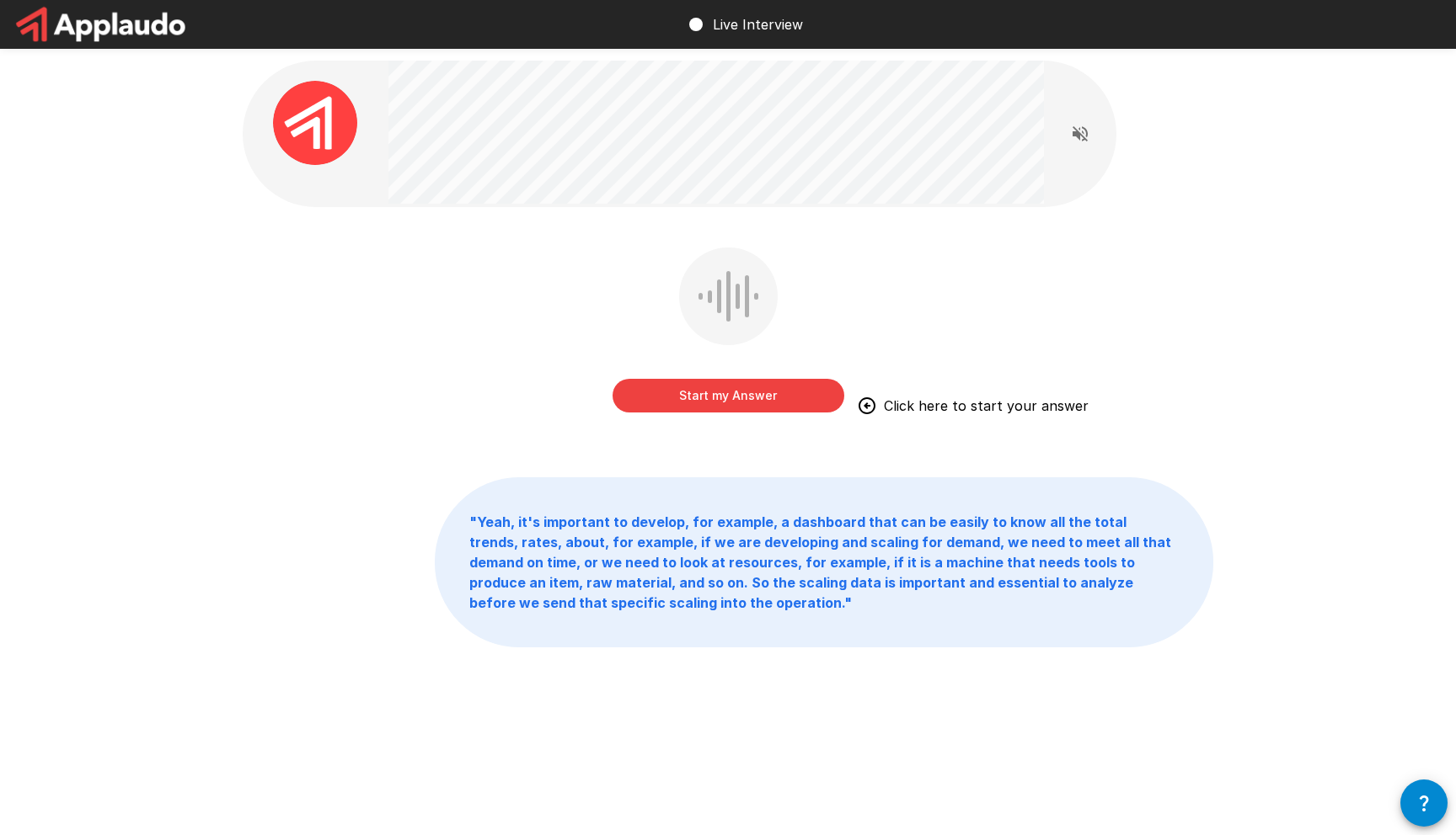
click at [641, 389] on button "Start my Answer" at bounding box center [728, 395] width 232 height 33
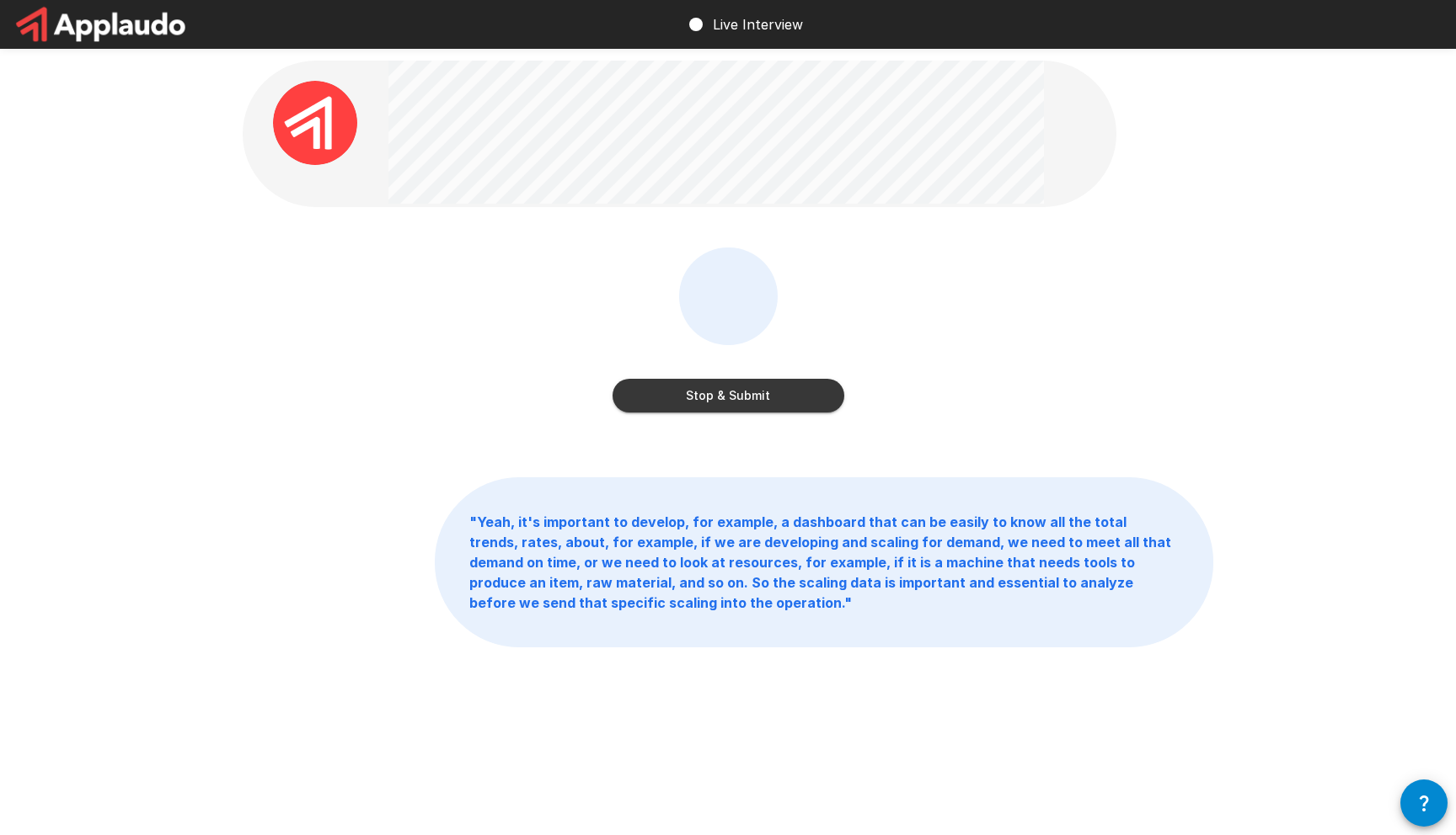
click at [641, 389] on button "Stop & Submit" at bounding box center [728, 395] width 232 height 33
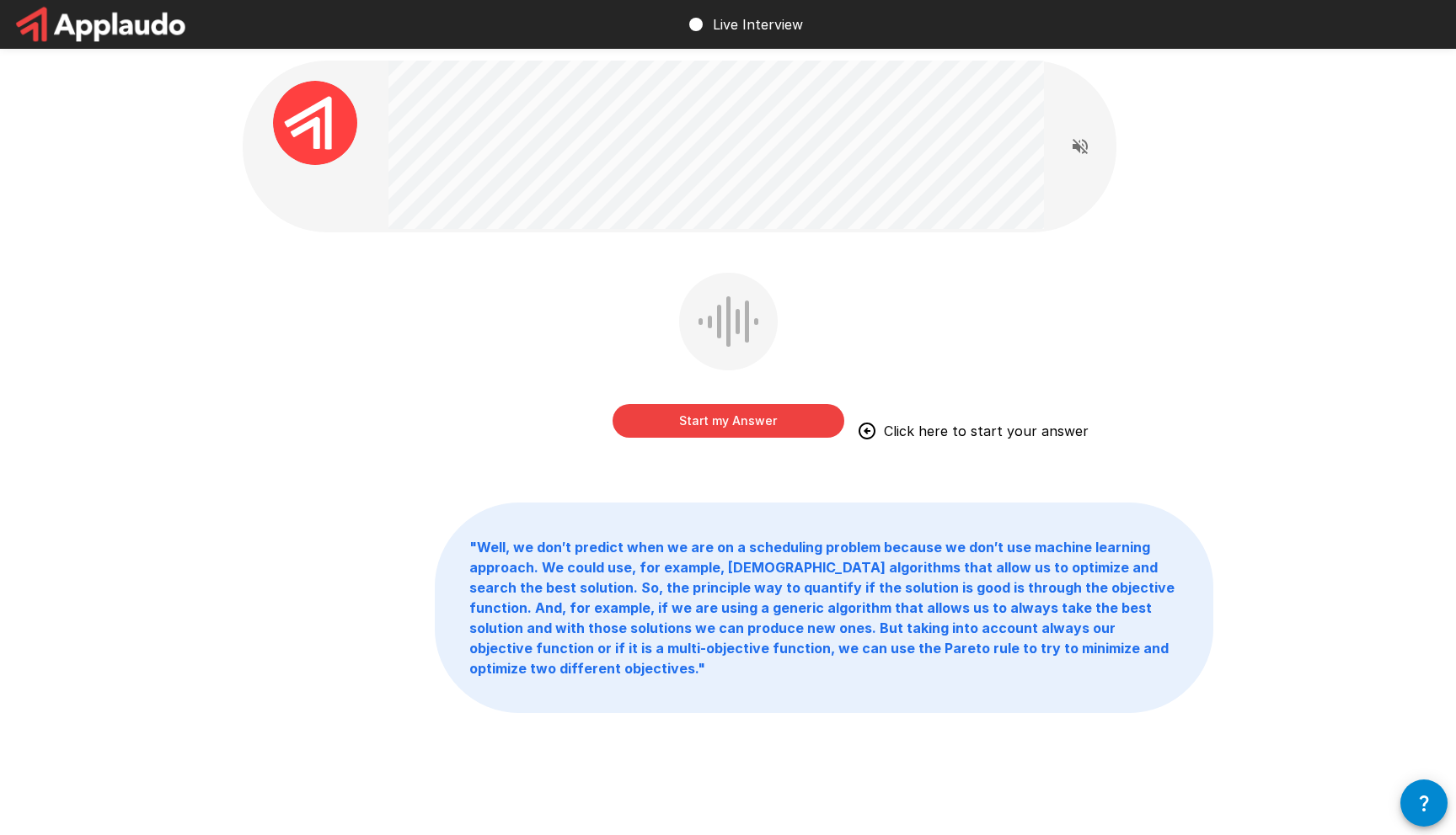
click at [797, 423] on button "Start my Answer" at bounding box center [728, 421] width 232 height 33
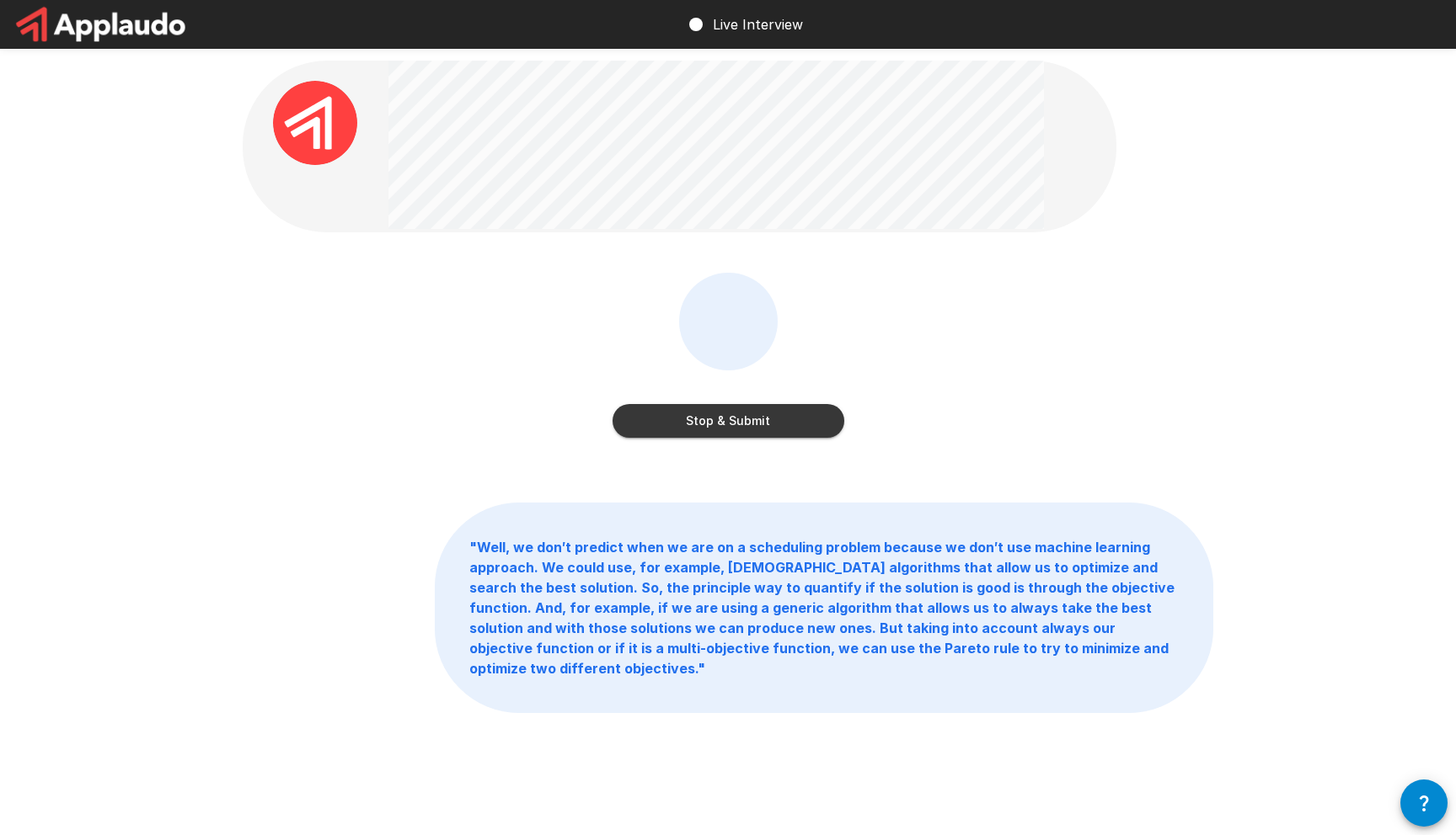
click at [673, 418] on button "Stop & Submit" at bounding box center [728, 421] width 232 height 33
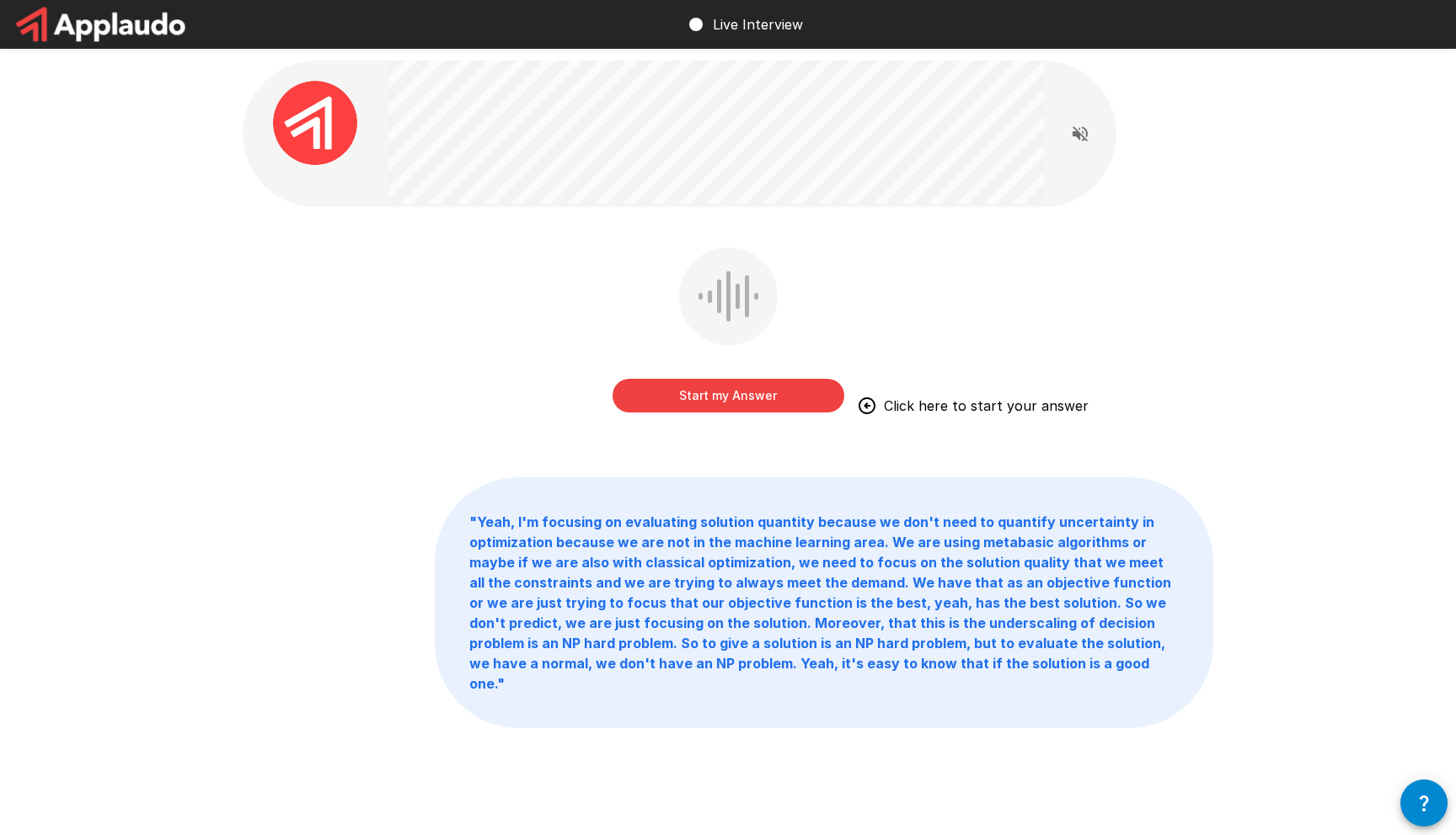
click at [655, 399] on button "Start my Answer" at bounding box center [728, 395] width 232 height 33
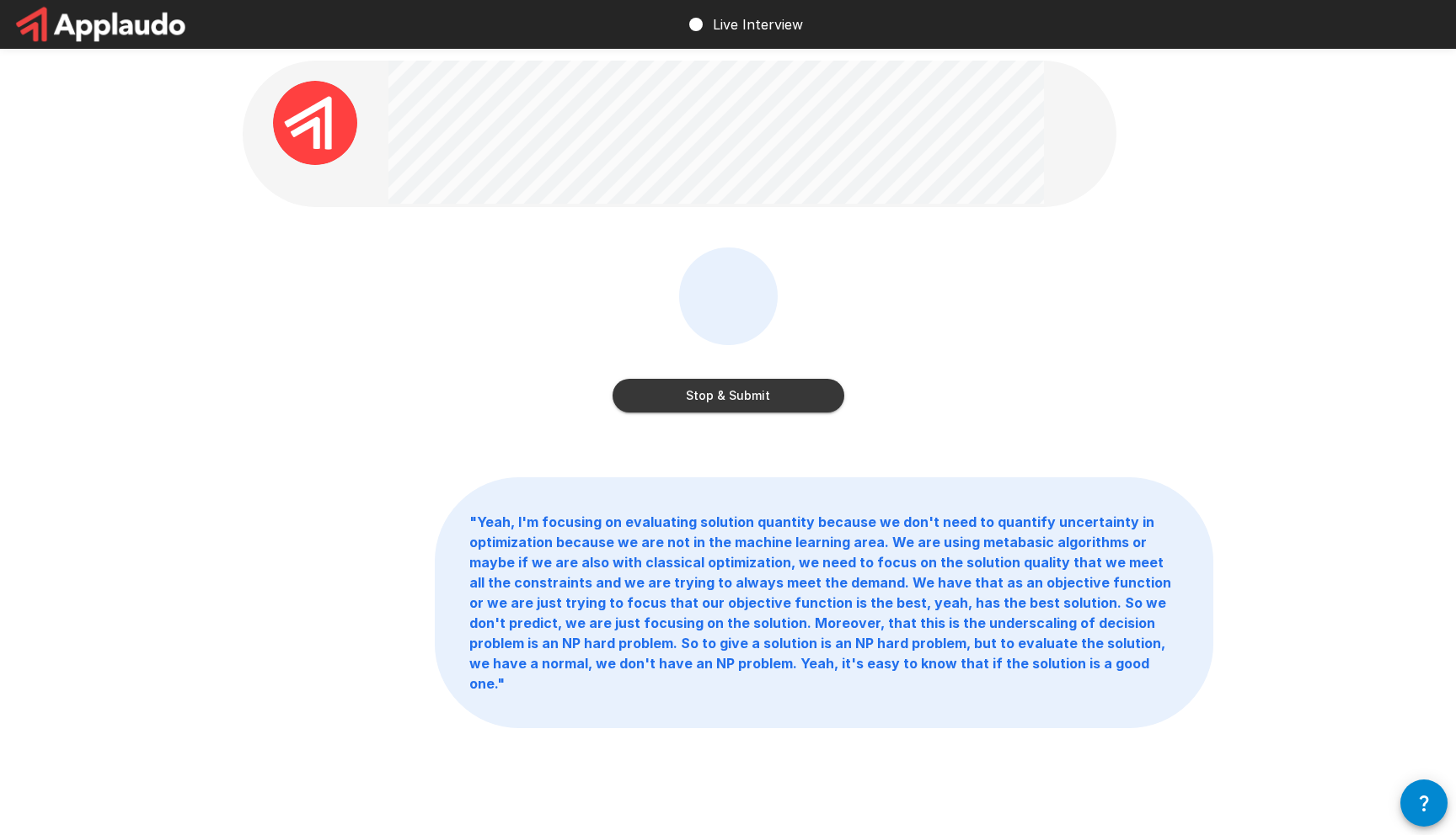
click at [641, 404] on button "Stop & Submit" at bounding box center [728, 395] width 232 height 33
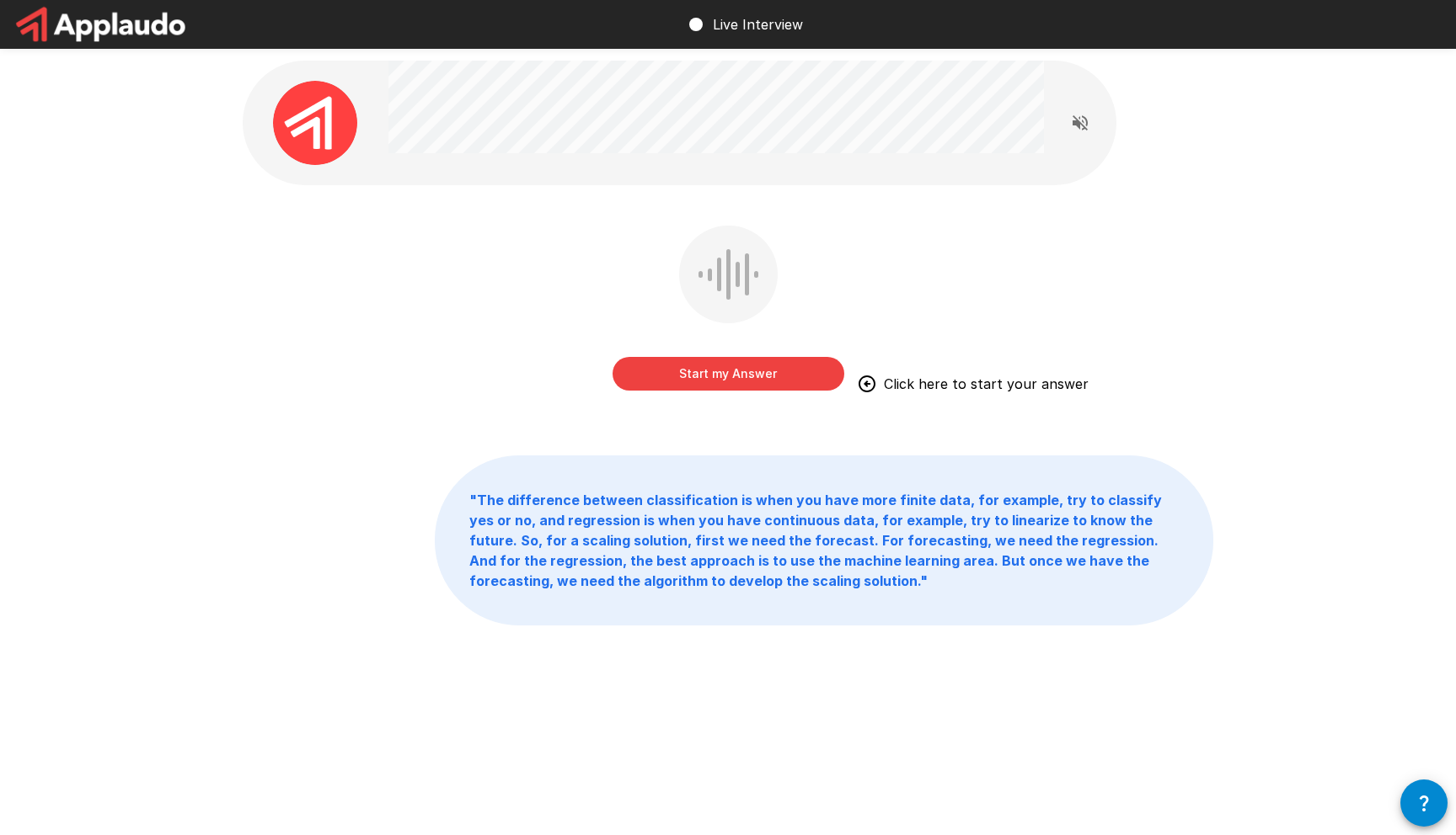
click at [643, 363] on button "Start my Answer" at bounding box center [728, 374] width 232 height 33
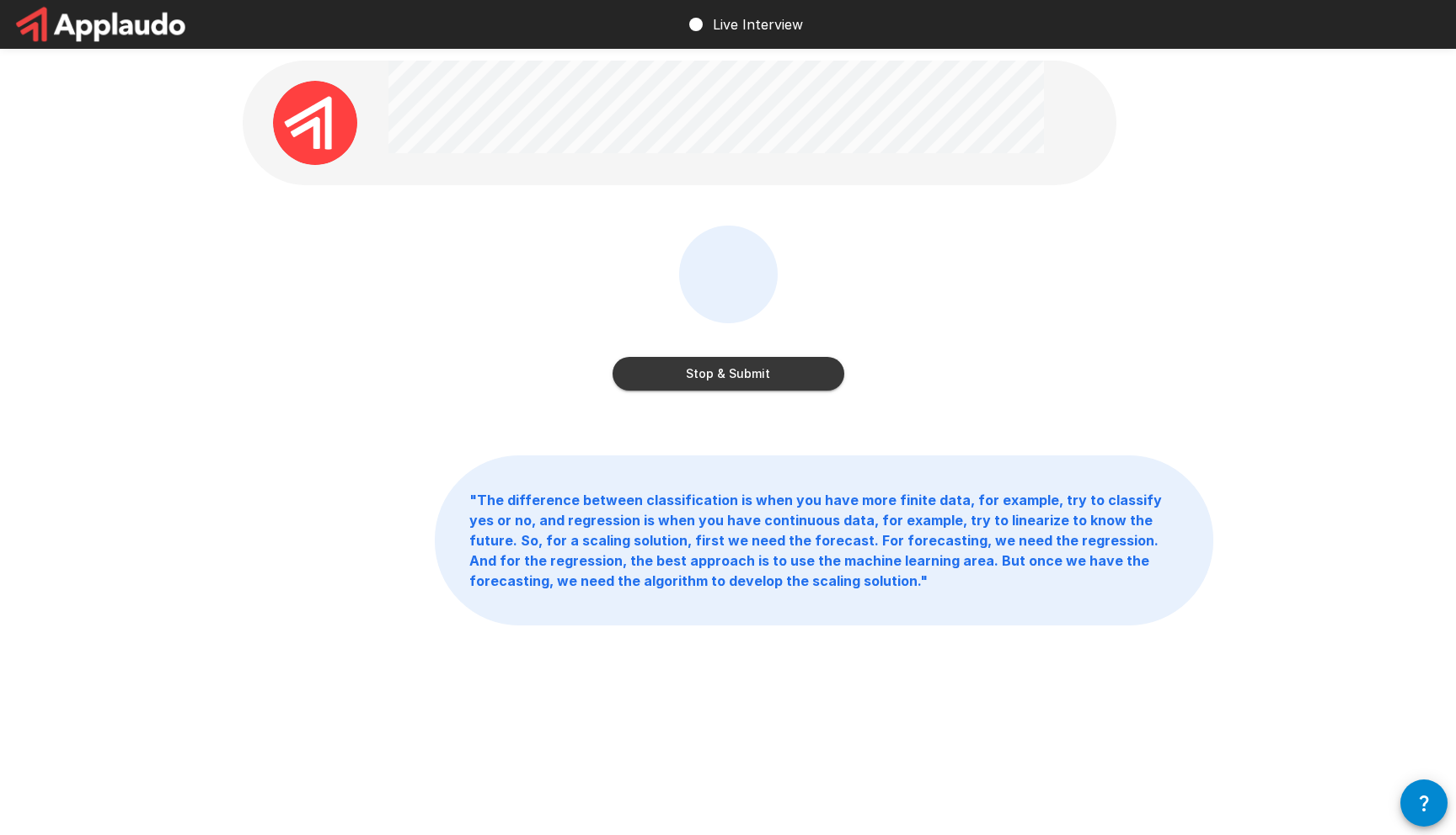
click at [630, 358] on button "Stop & Submit" at bounding box center [728, 374] width 232 height 33
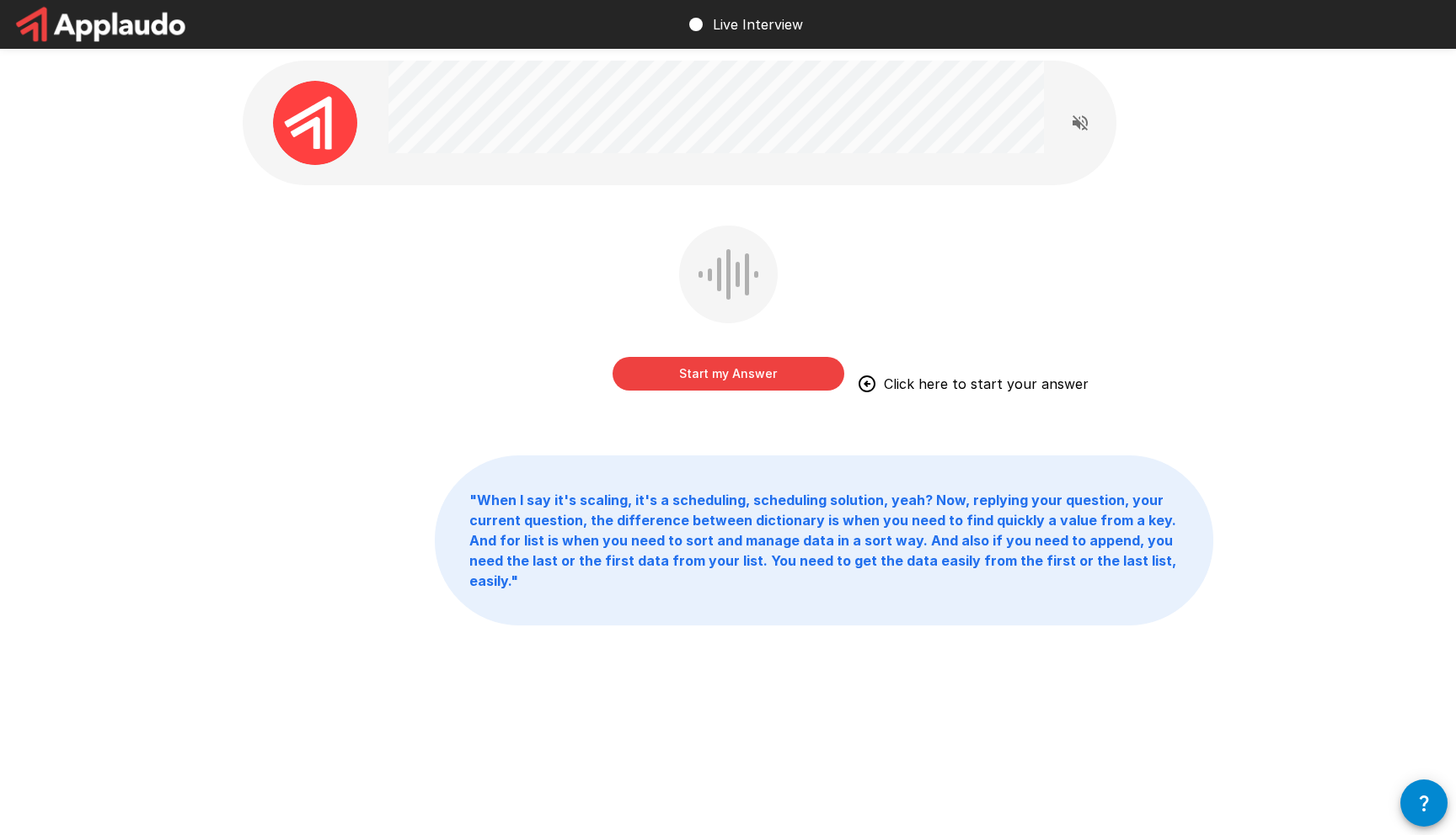
click at [711, 368] on button "Start my Answer" at bounding box center [728, 374] width 232 height 33
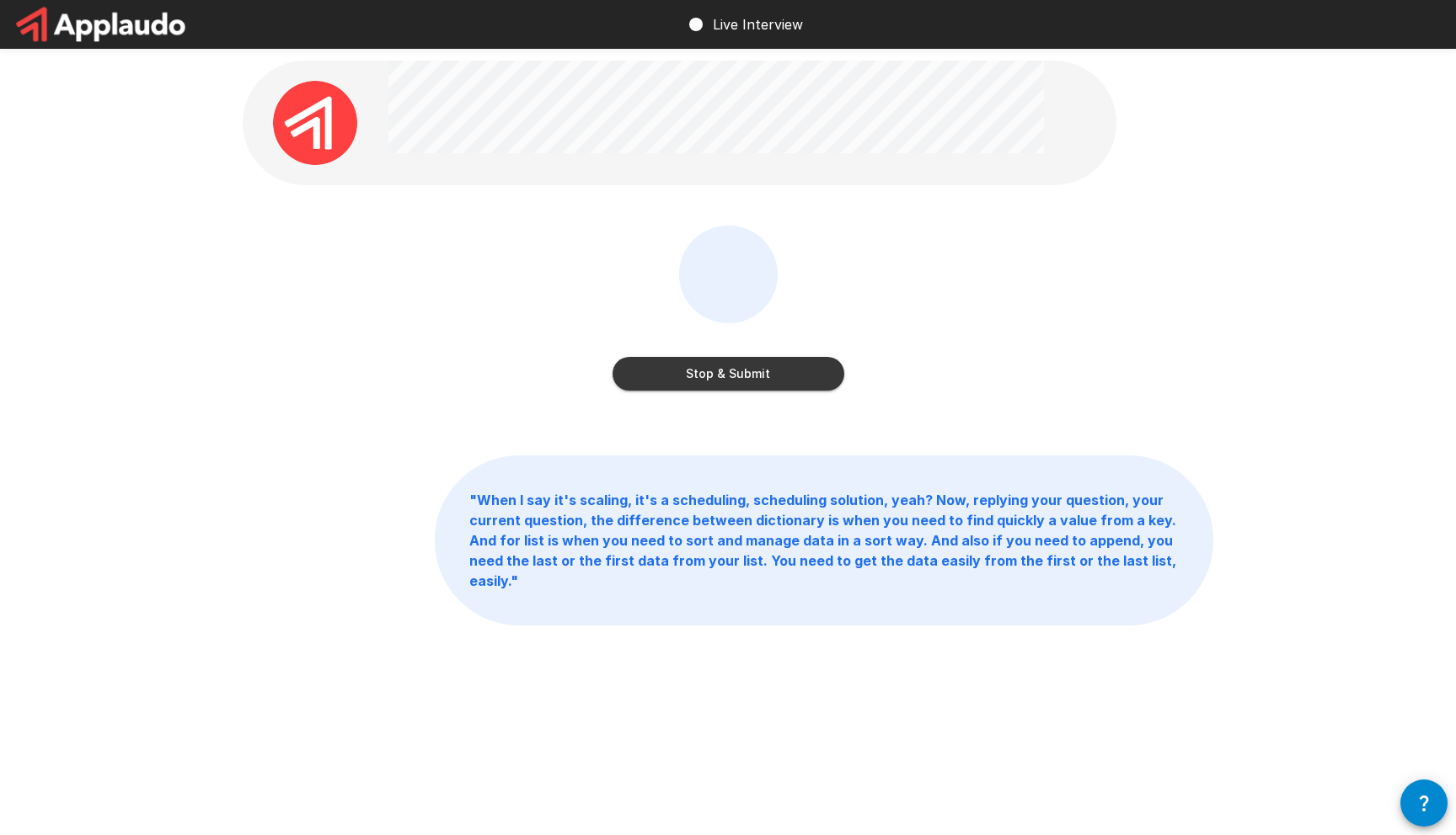
click at [711, 368] on button "Stop & Submit" at bounding box center [728, 374] width 232 height 33
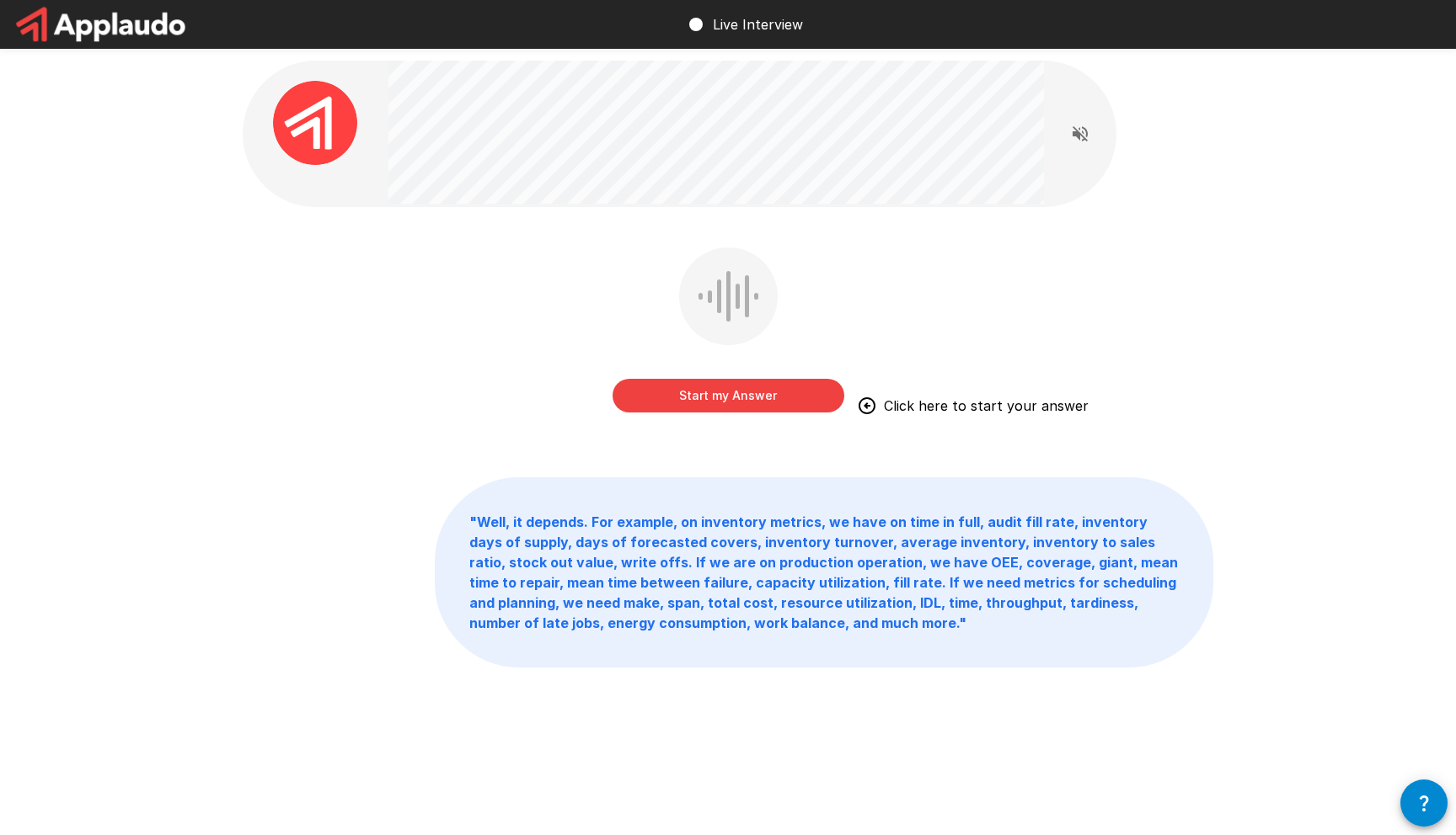
click at [715, 388] on button "Start my Answer" at bounding box center [728, 395] width 232 height 33
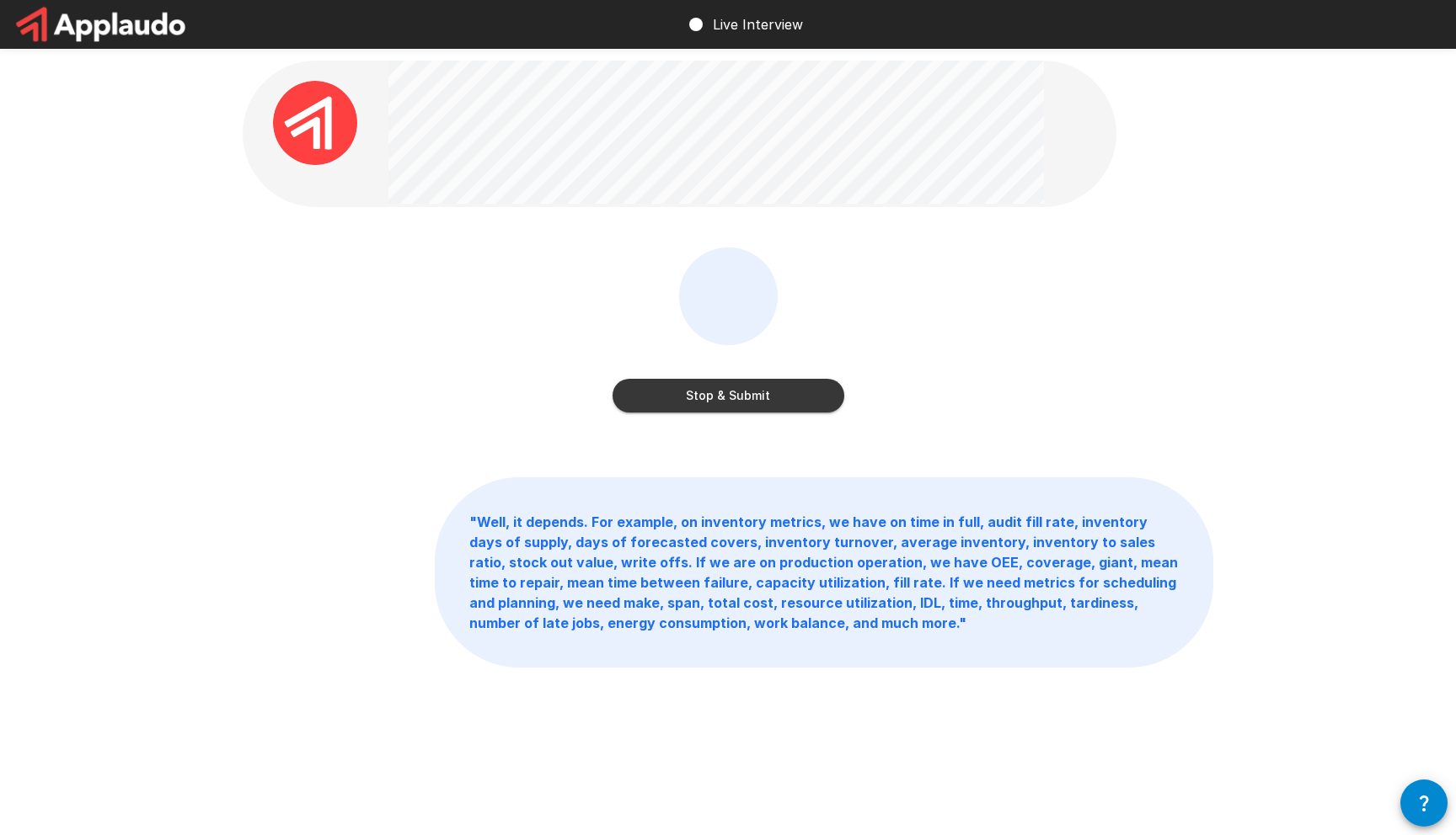
click at [661, 370] on div "Stop & Submit" at bounding box center [728, 379] width 232 height 68
click at [653, 405] on button "Stop & Submit" at bounding box center [728, 395] width 232 height 33
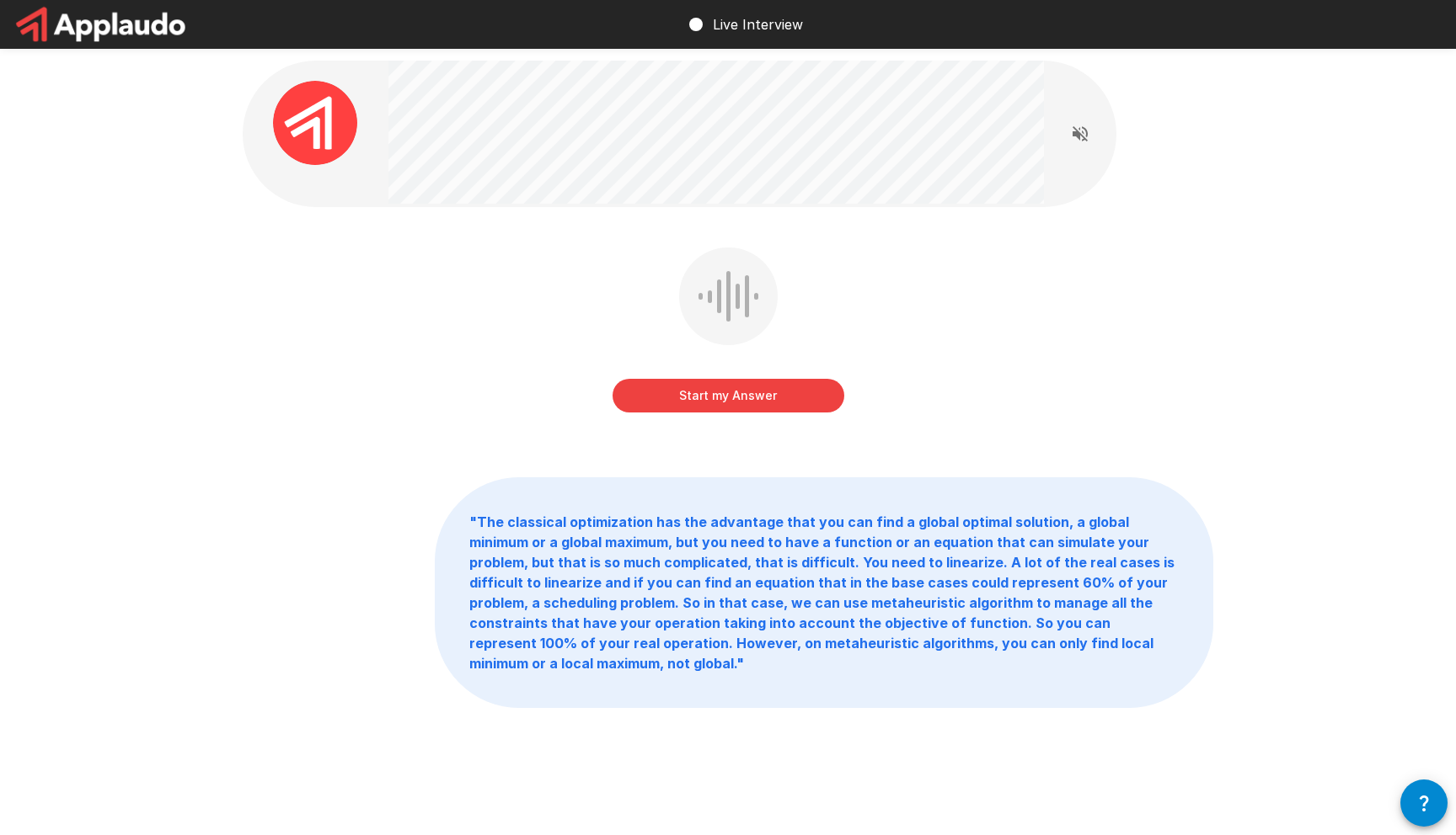
click at [708, 386] on button "Start my Answer" at bounding box center [728, 395] width 232 height 33
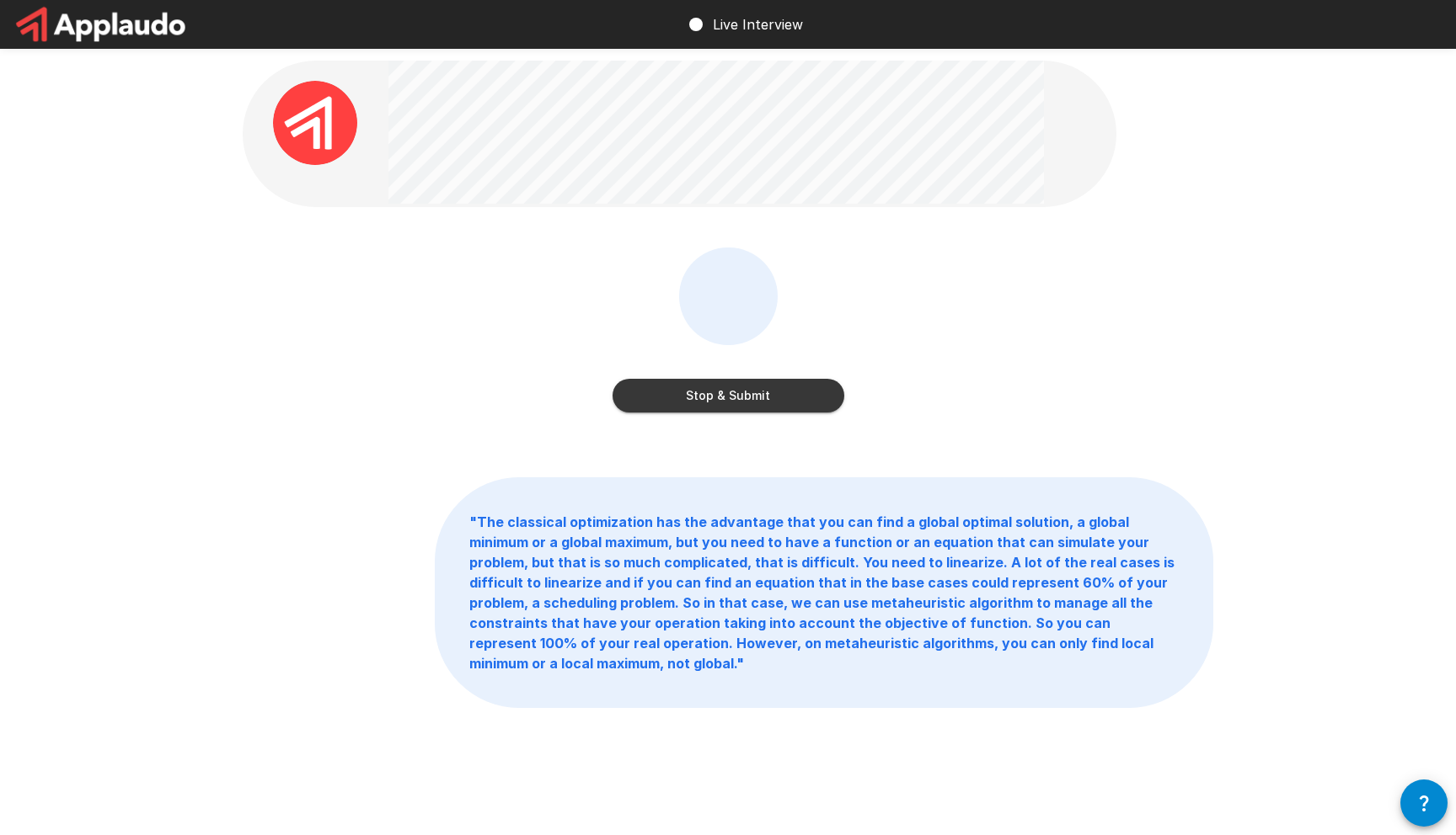
click at [662, 384] on button "Stop & Submit" at bounding box center [728, 395] width 232 height 33
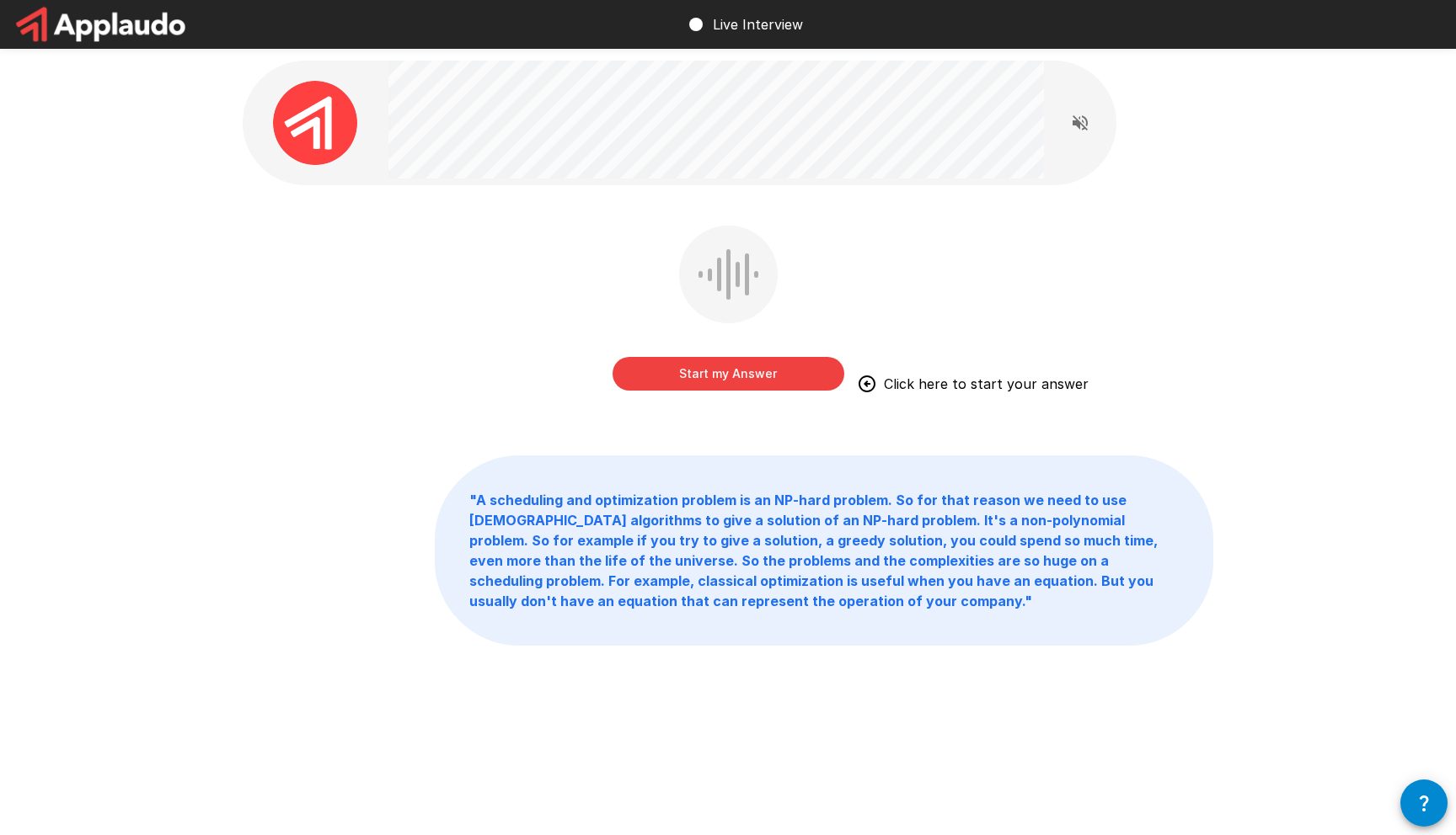
click at [494, 334] on div "Start my Answer Click here to start your answer" at bounding box center [728, 320] width 971 height 190
click at [672, 380] on button "Start my Answer" at bounding box center [728, 374] width 232 height 33
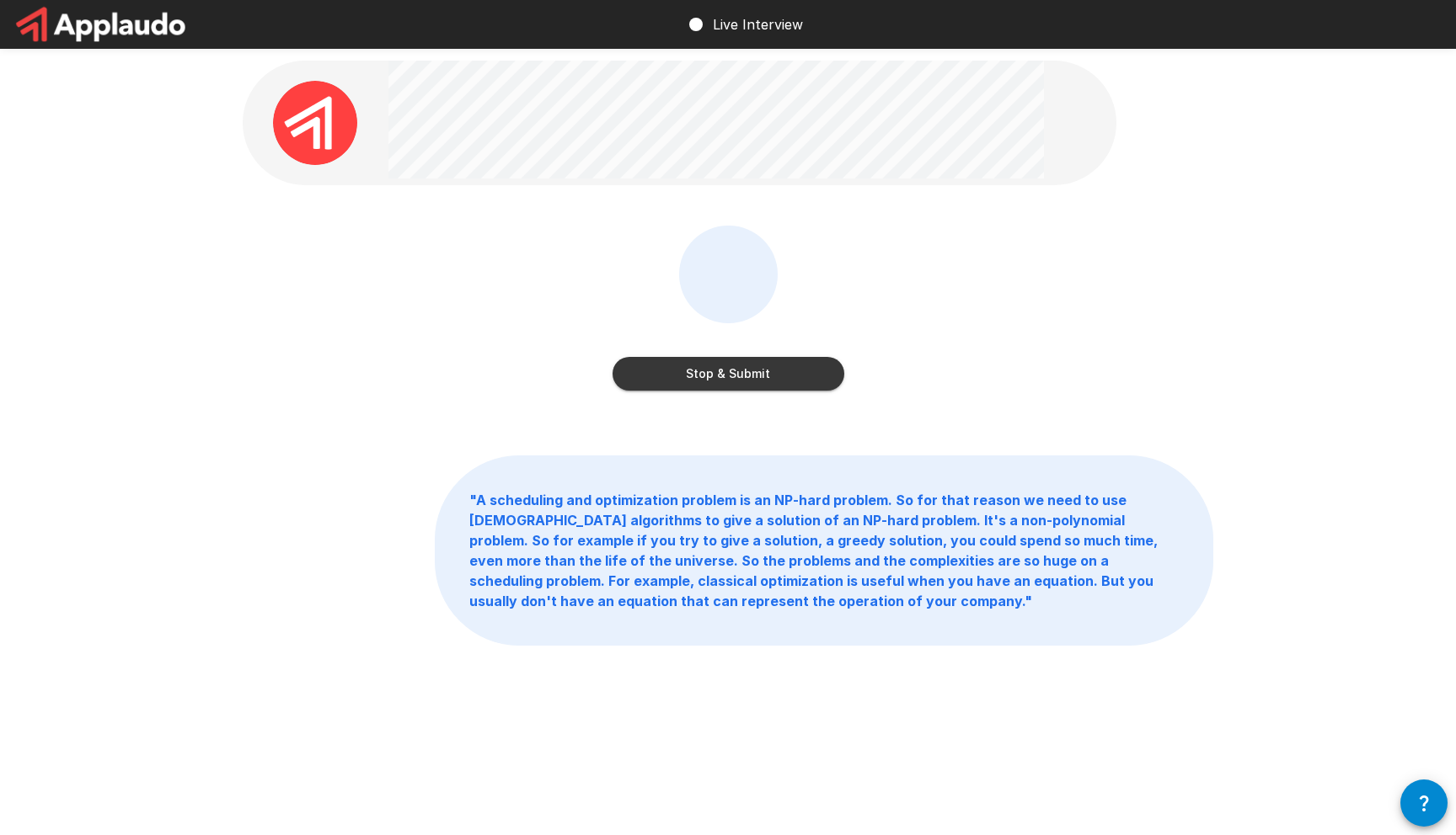
click at [724, 379] on button "Stop & Submit" at bounding box center [728, 374] width 232 height 33
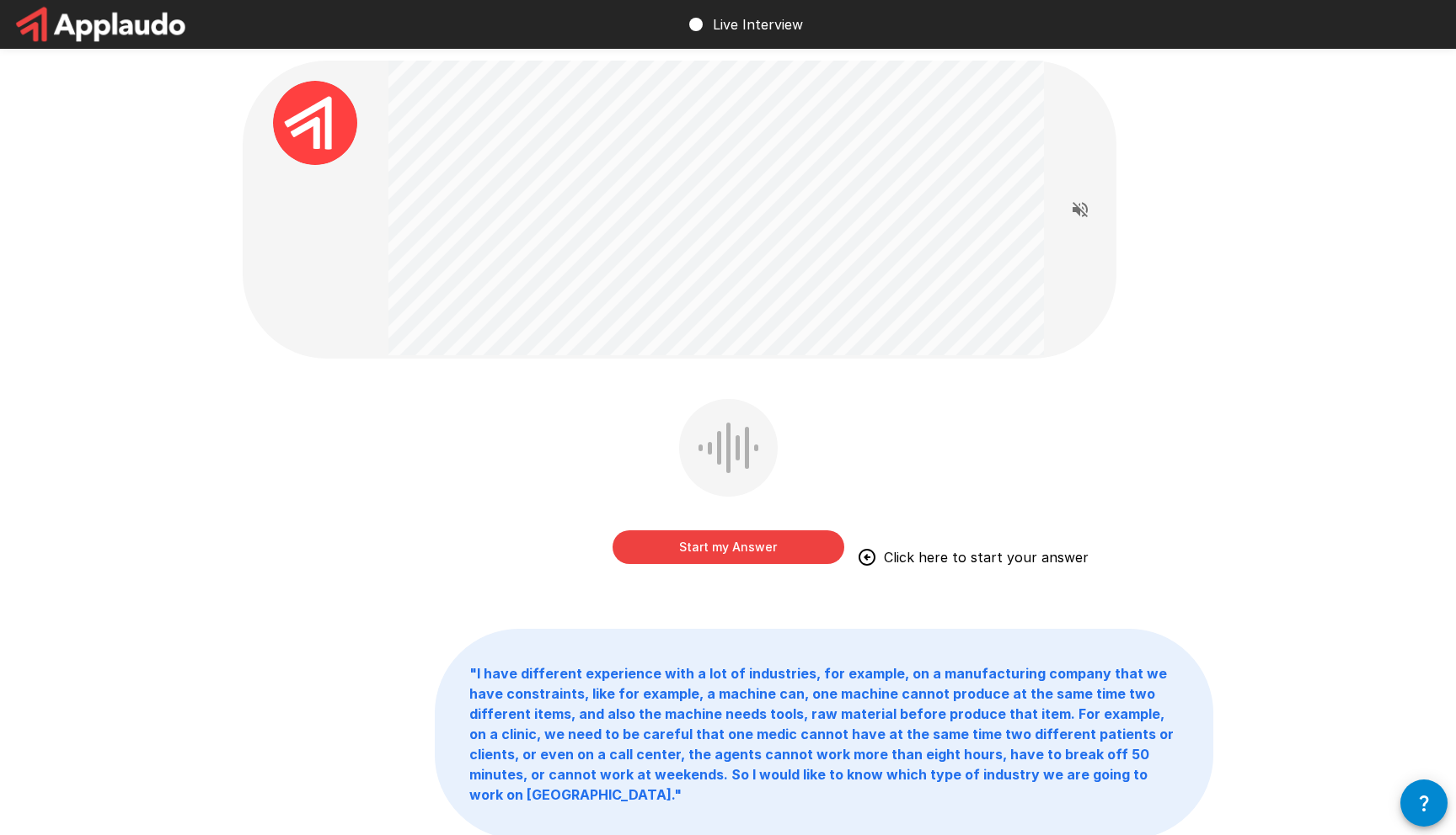
click at [667, 543] on button "Start my Answer" at bounding box center [728, 547] width 232 height 33
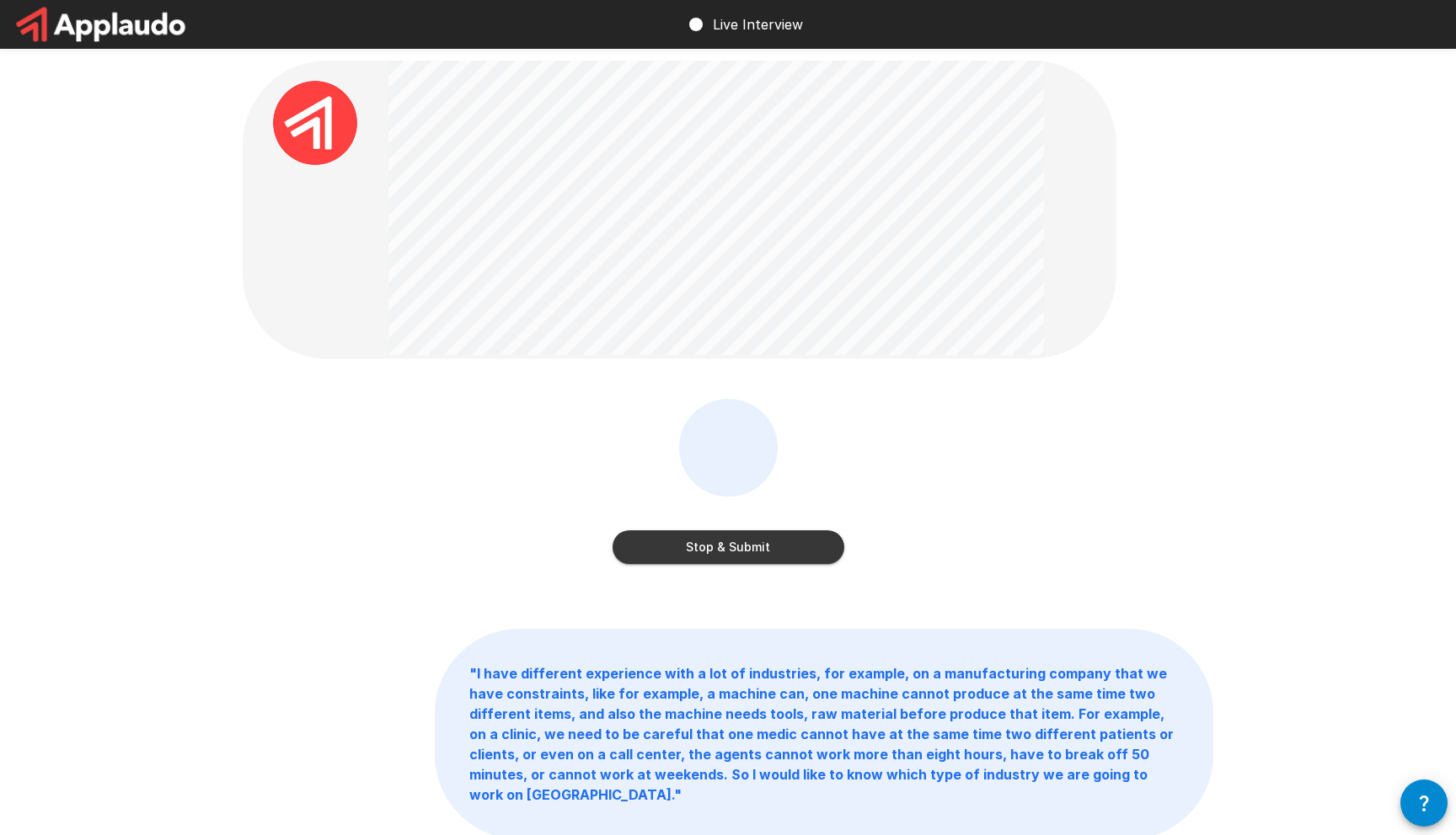
click at [632, 554] on button "Stop & Submit" at bounding box center [728, 547] width 232 height 33
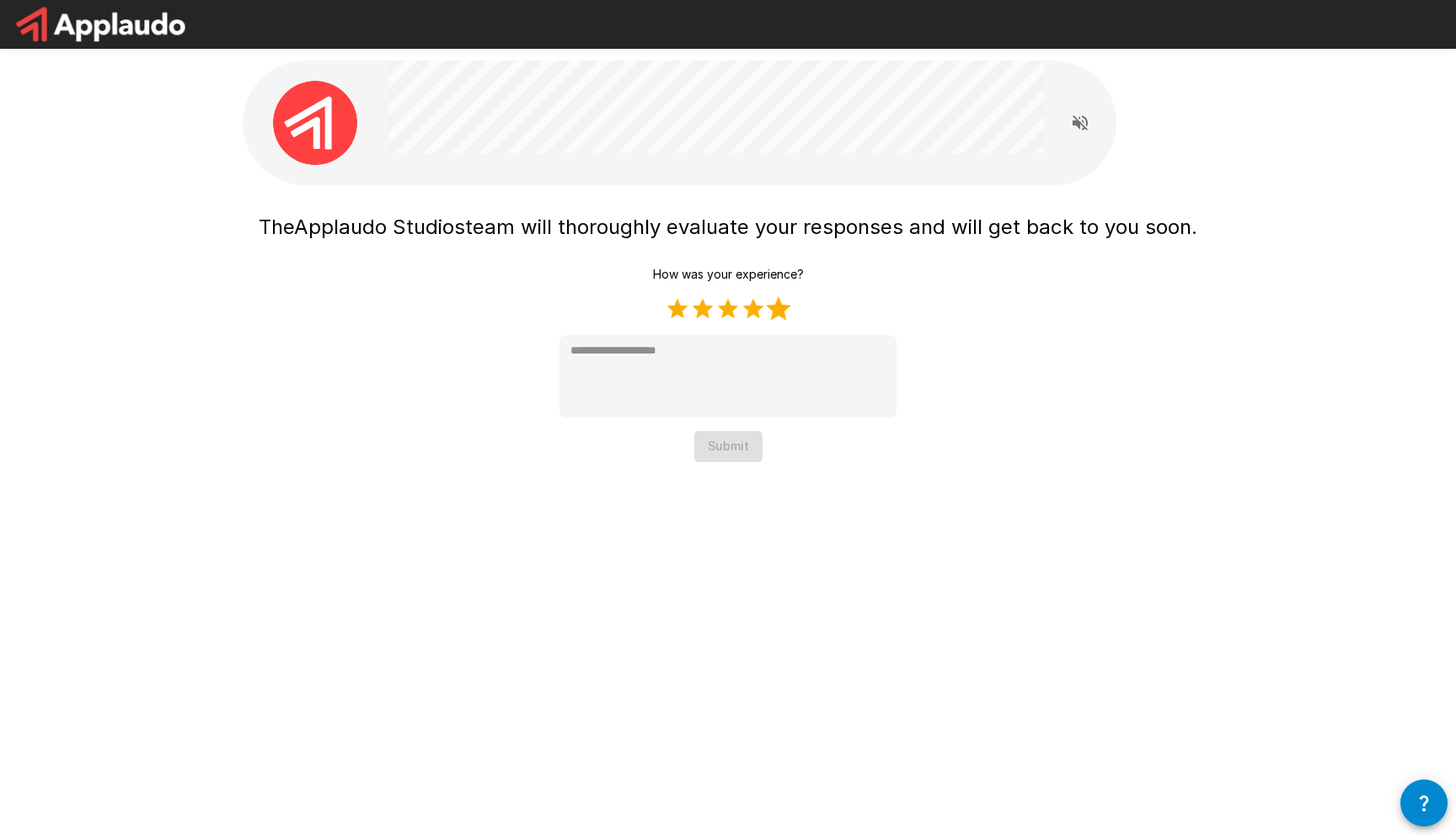
click at [777, 313] on label "5 Stars" at bounding box center [778, 308] width 25 height 25
type textarea "*"
click at [721, 446] on button "Submit" at bounding box center [728, 447] width 69 height 31
